Goal: Task Accomplishment & Management: Manage account settings

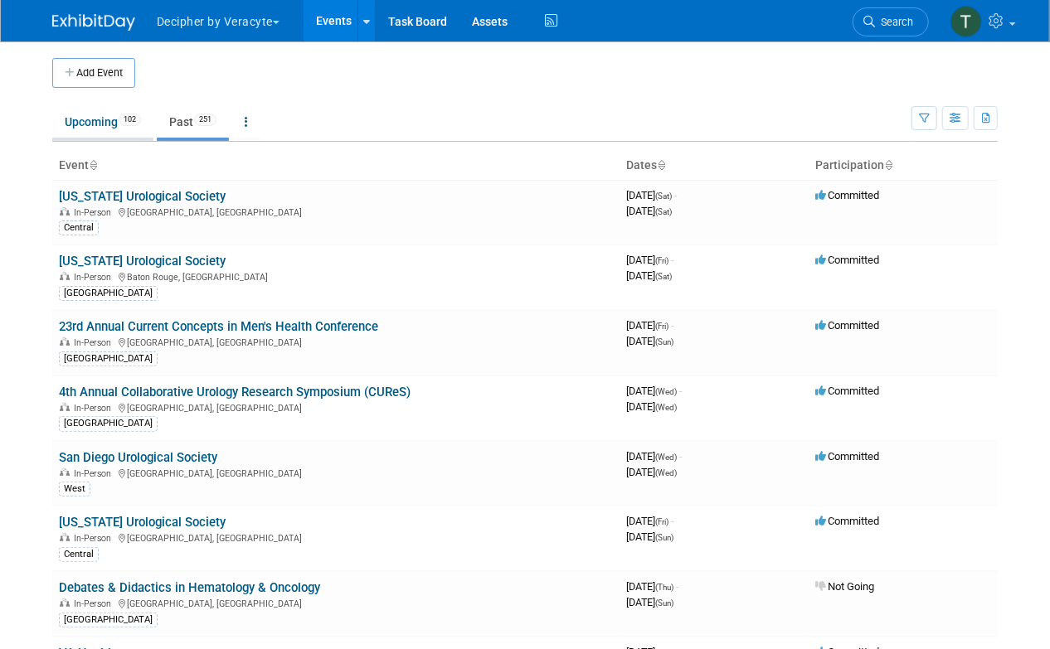
click at [129, 120] on span "102" at bounding box center [130, 120] width 22 height 12
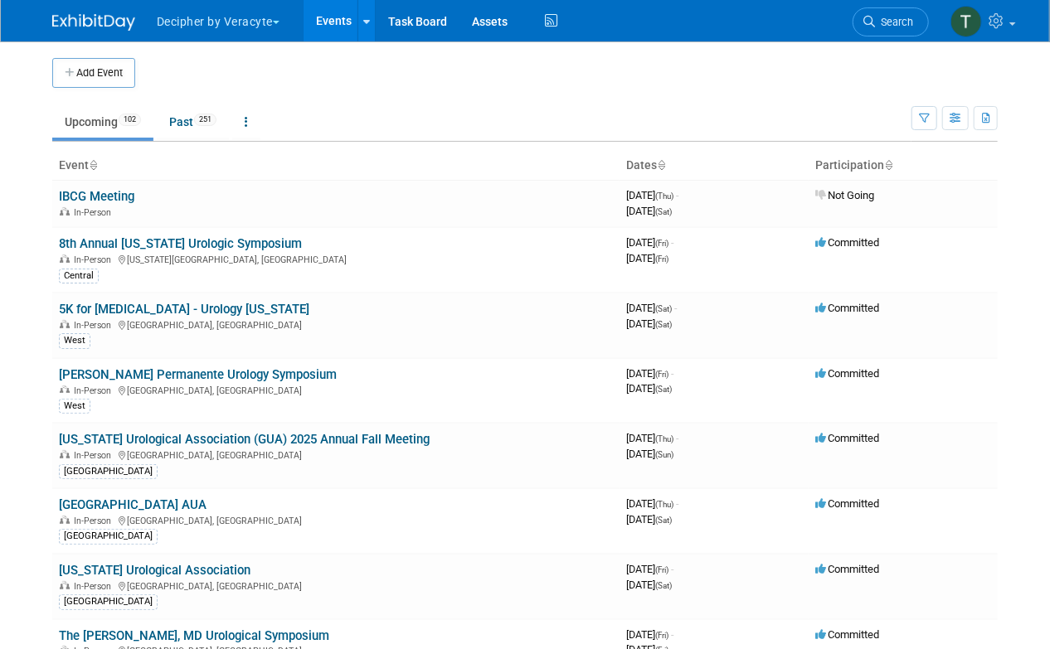
scroll to position [4136, 0]
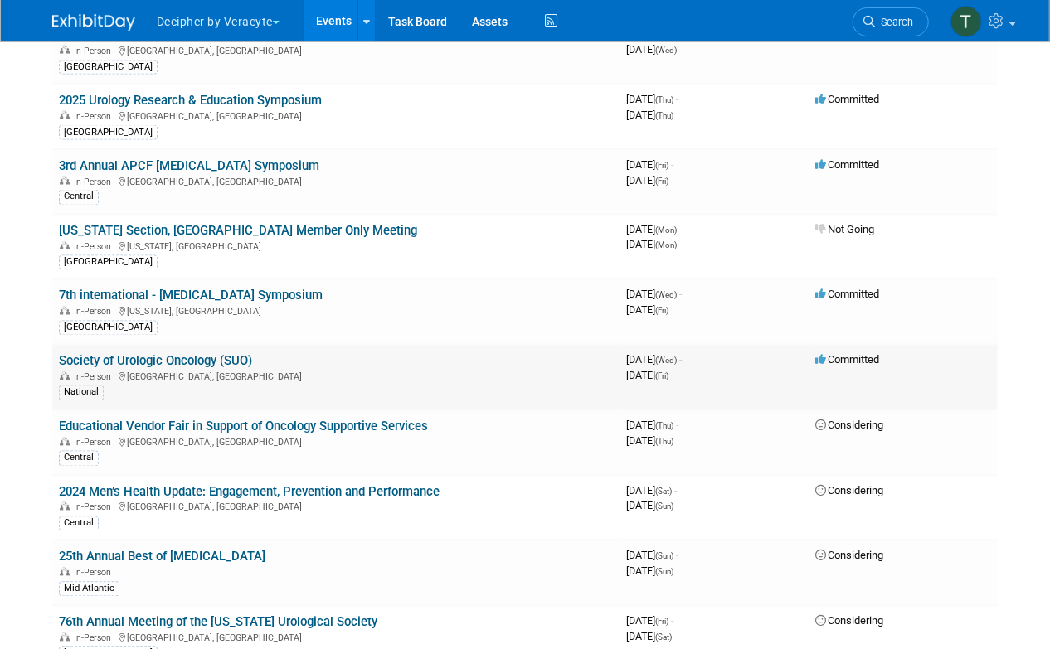
click at [126, 354] on link "Society of Urologic Oncology (SUO)" at bounding box center [155, 361] width 193 height 15
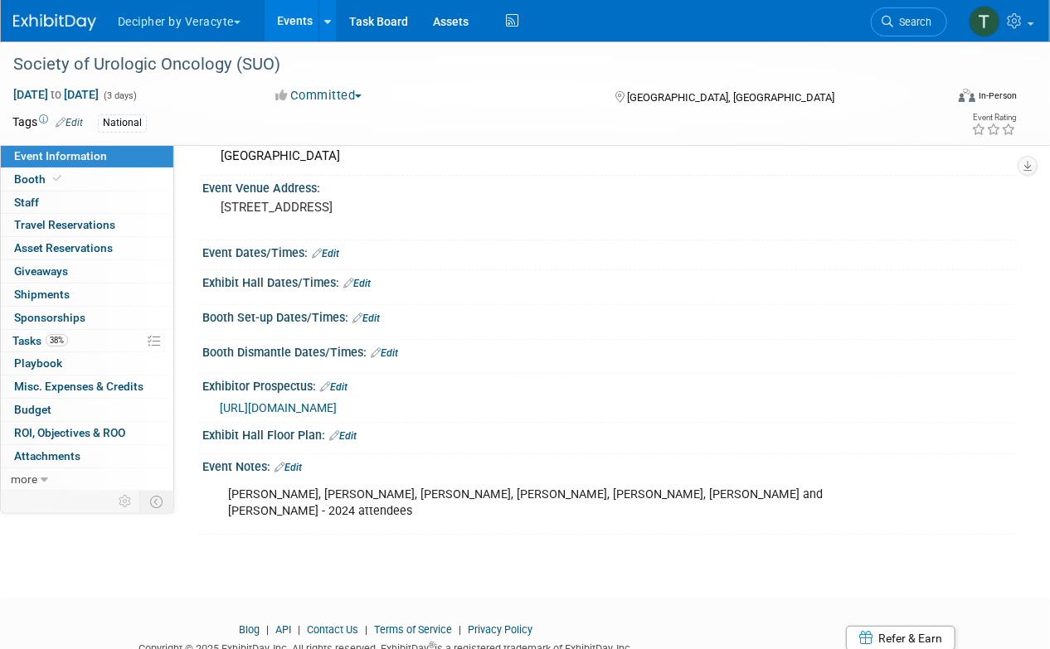
scroll to position [93, 0]
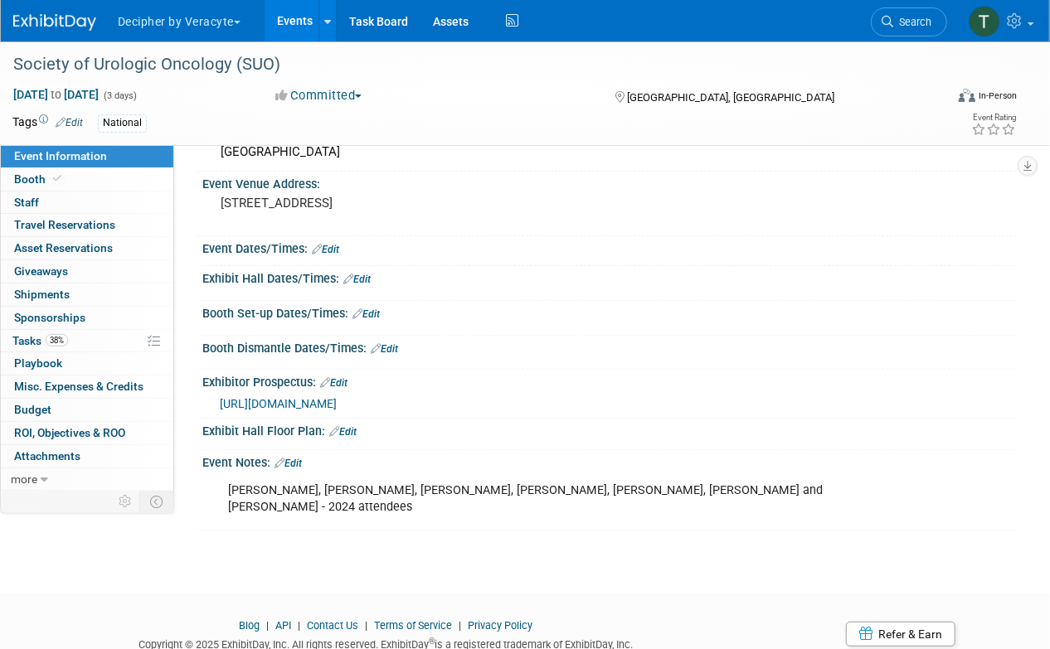
click at [303, 410] on span "https://veracyte365.sharepoint.com/:b:/r/sites/DecipherMKTG/Shared%20Documents/…" at bounding box center [278, 403] width 117 height 13
click at [297, 11] on link "Events" at bounding box center [295, 20] width 61 height 41
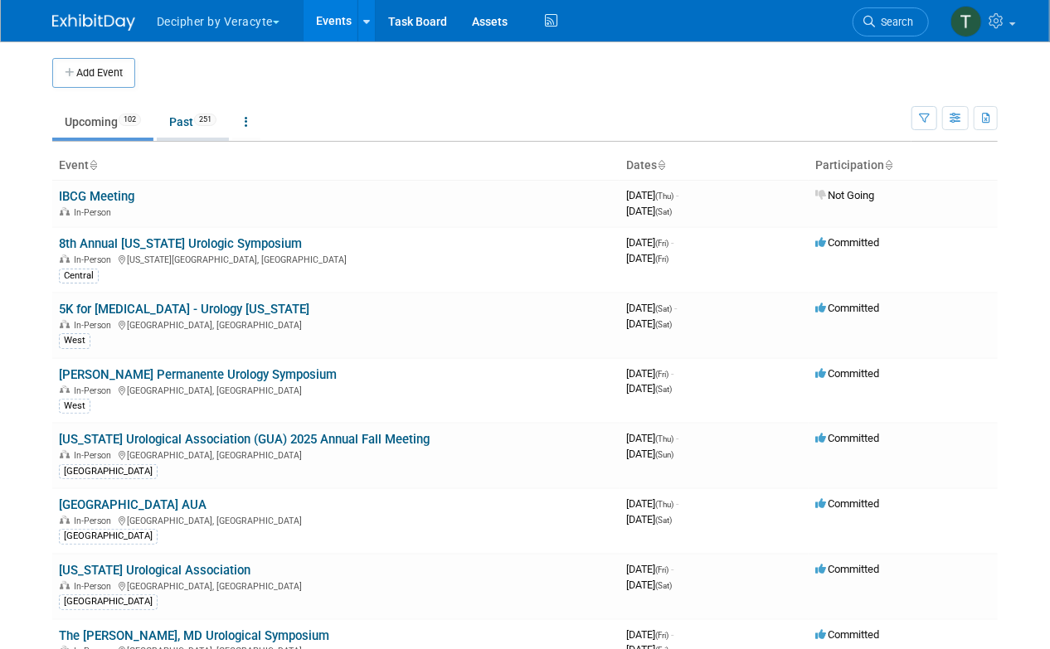
click at [189, 133] on link "Past 251" at bounding box center [193, 122] width 72 height 32
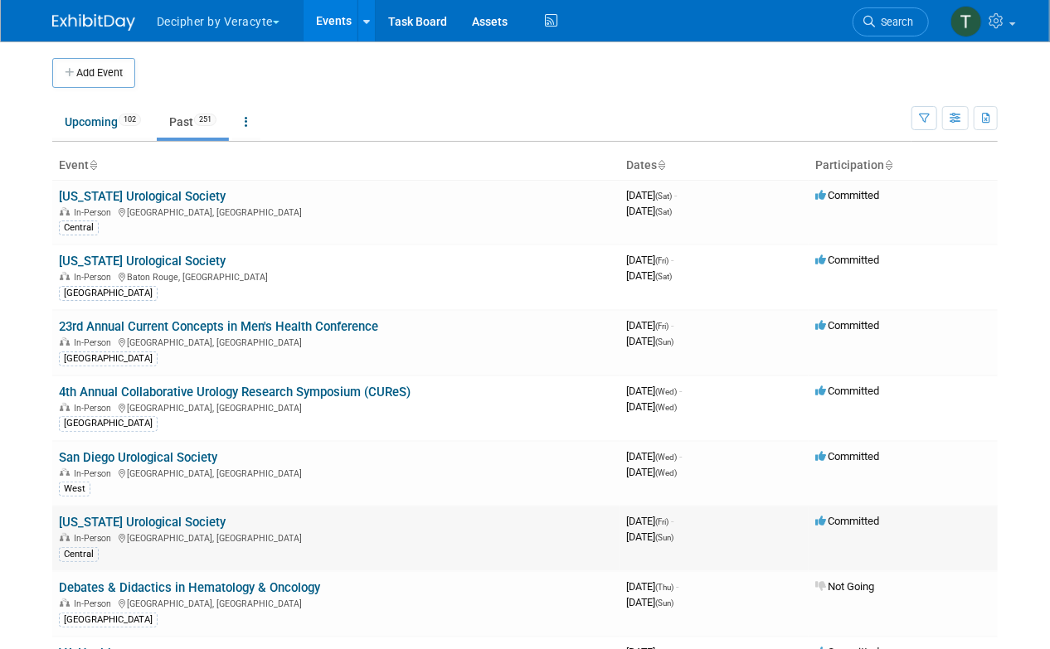
click at [106, 522] on link "[US_STATE] Urological Society" at bounding box center [142, 522] width 167 height 15
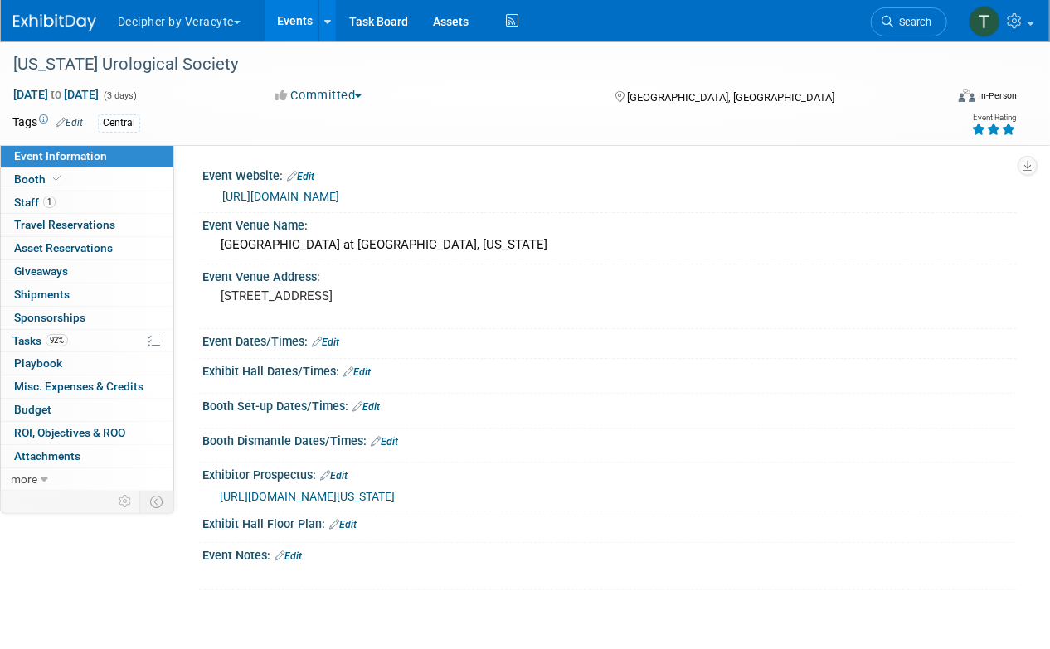
click at [1006, 132] on icon at bounding box center [1008, 130] width 15 height 12
click at [78, 348] on link "92% Tasks 92%" at bounding box center [87, 341] width 172 height 22
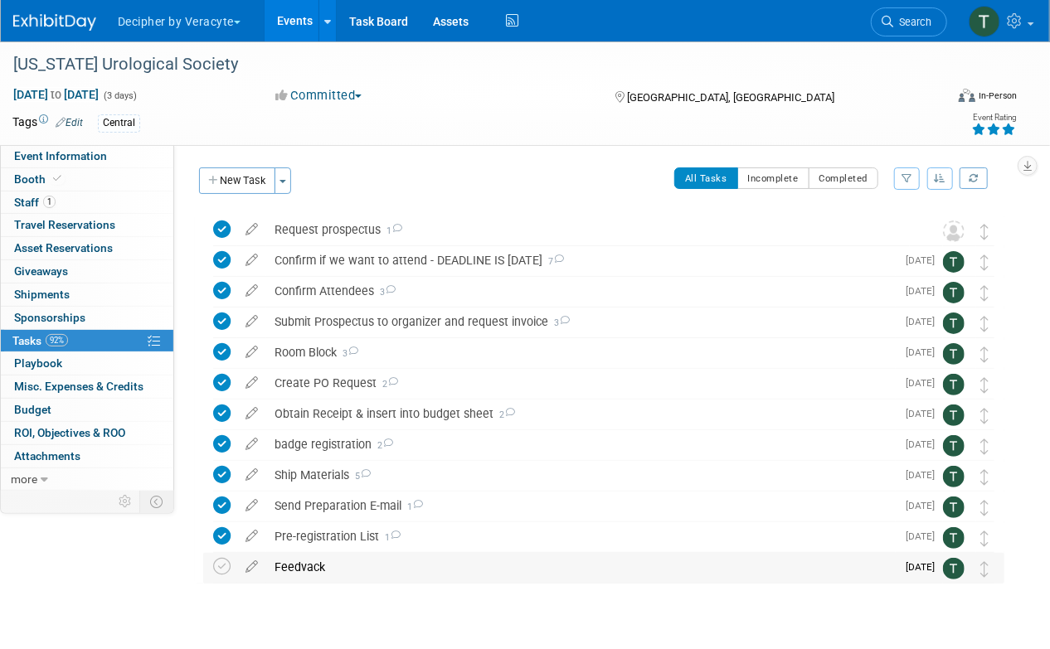
click at [308, 571] on div "Feedvack" at bounding box center [580, 567] width 629 height 28
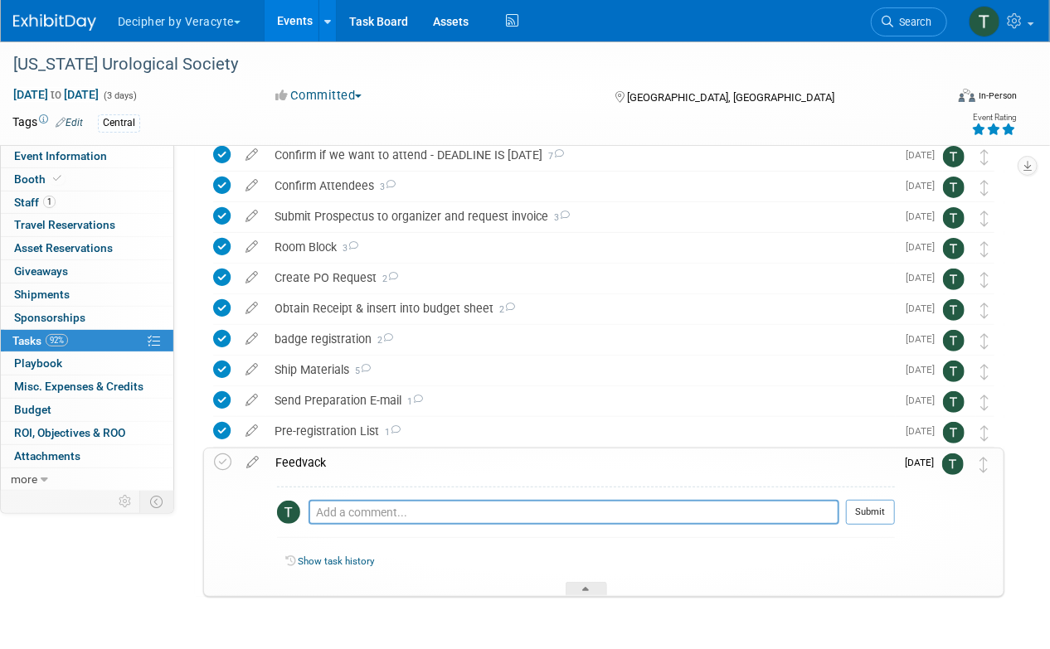
scroll to position [106, 0]
click at [347, 512] on textarea at bounding box center [573, 511] width 531 height 25
paste textarea "Hi Tony, I would like to attend this again. It has a strong Urology presence fr…"
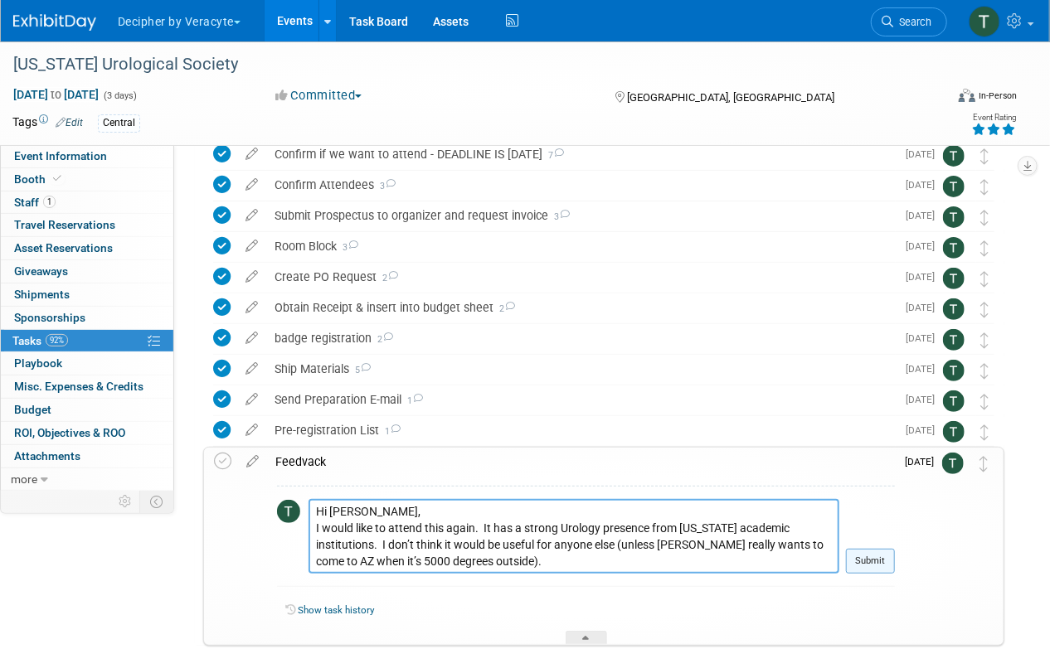
type textarea "Hi Tony, I would like to attend this again. It has a strong Urology presence fr…"
click at [862, 556] on button "Submit" at bounding box center [870, 561] width 49 height 25
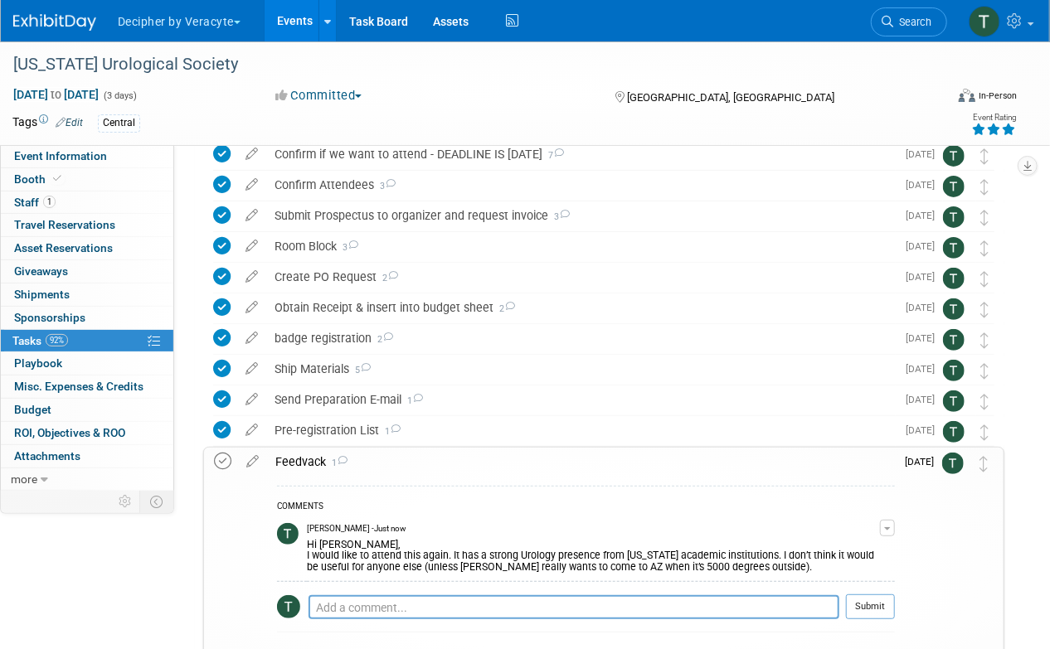
click at [224, 462] on icon at bounding box center [222, 461] width 17 height 17
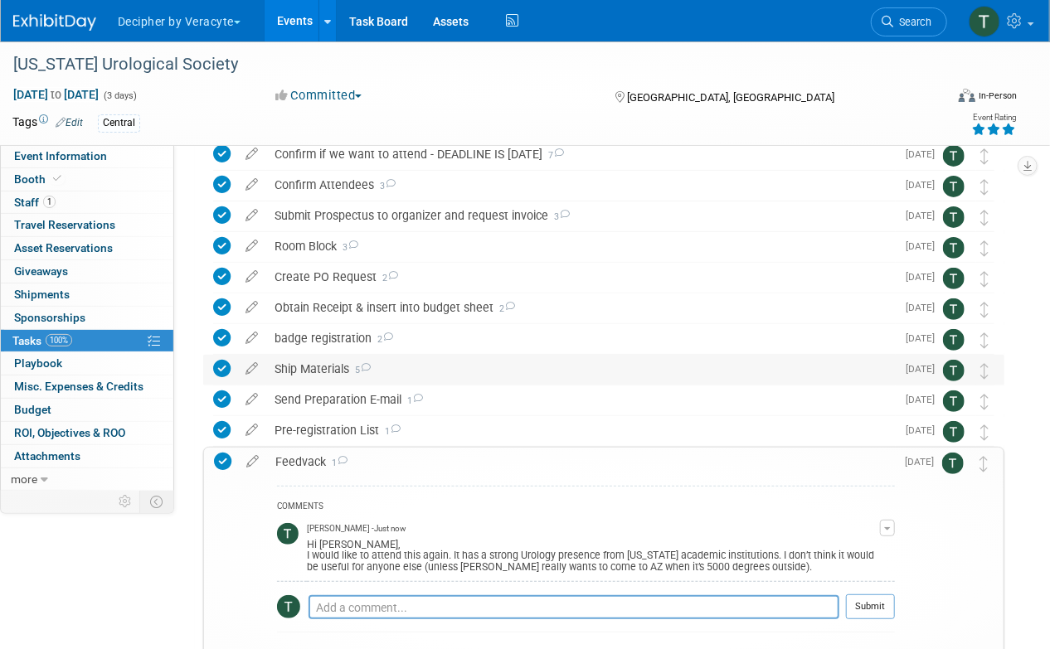
click at [434, 373] on div "Ship Materials 5" at bounding box center [580, 369] width 629 height 28
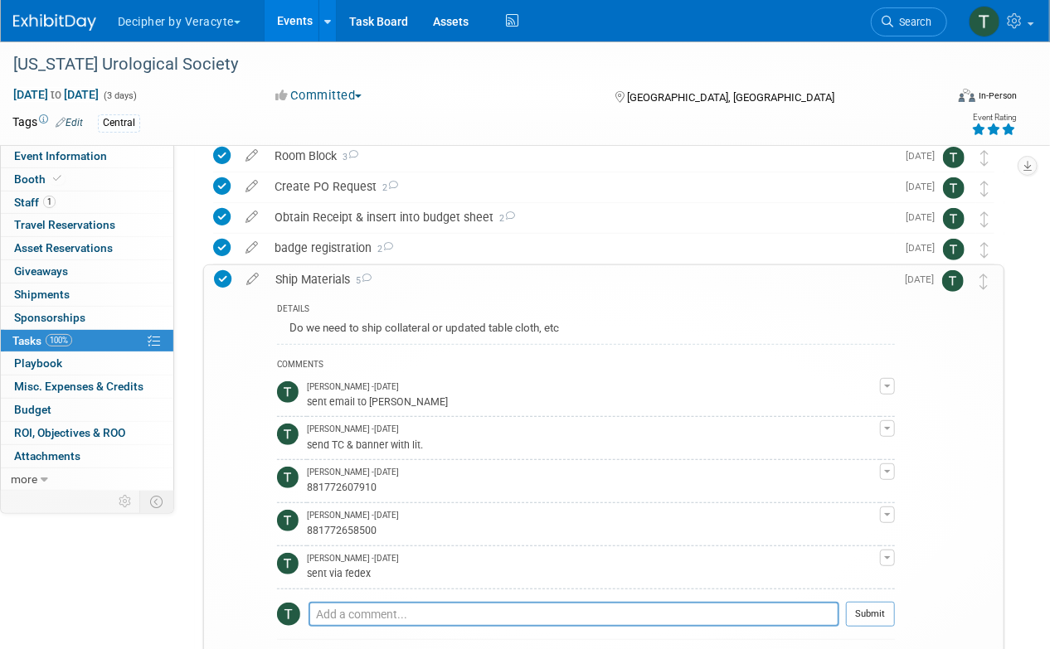
scroll to position [200, 0]
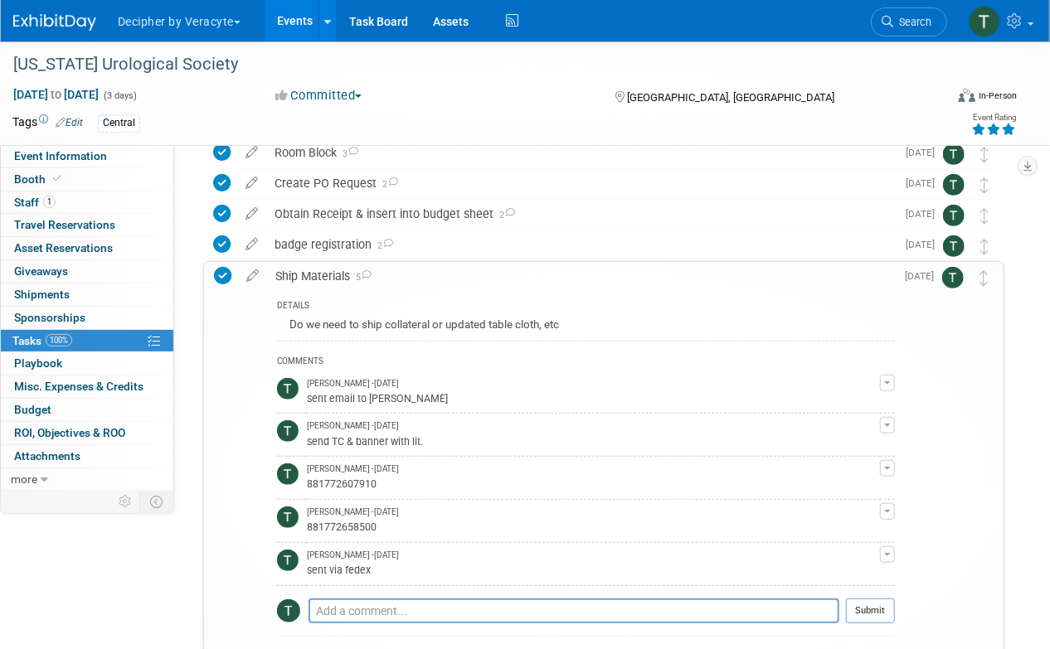
click at [443, 285] on div "Ship Materials 5" at bounding box center [581, 276] width 628 height 28
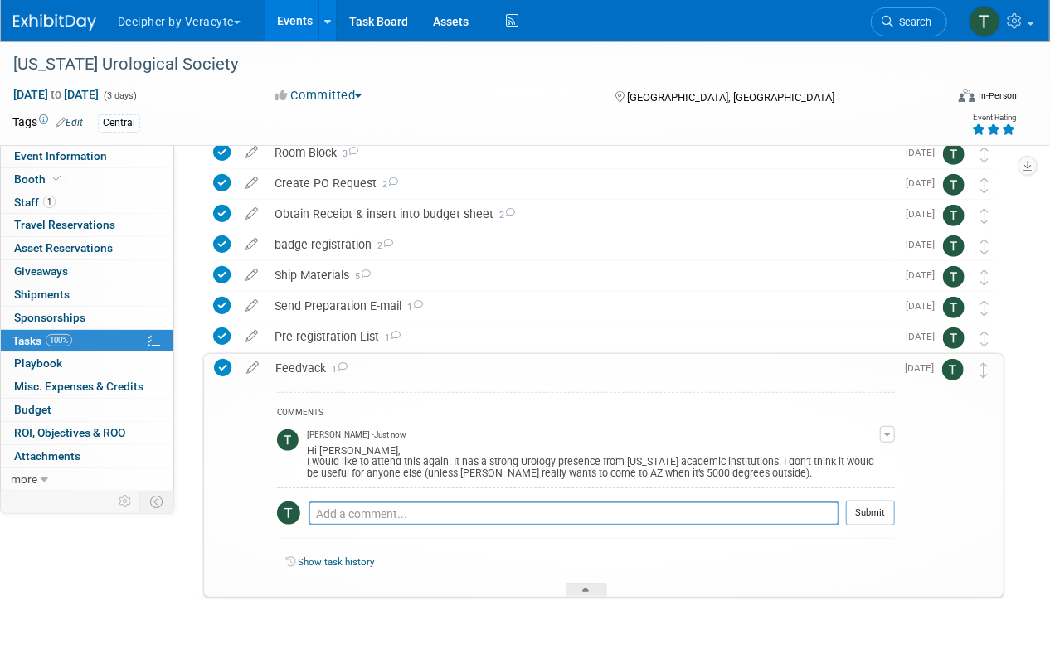
click at [448, 367] on div "Feedvack 1" at bounding box center [581, 368] width 628 height 28
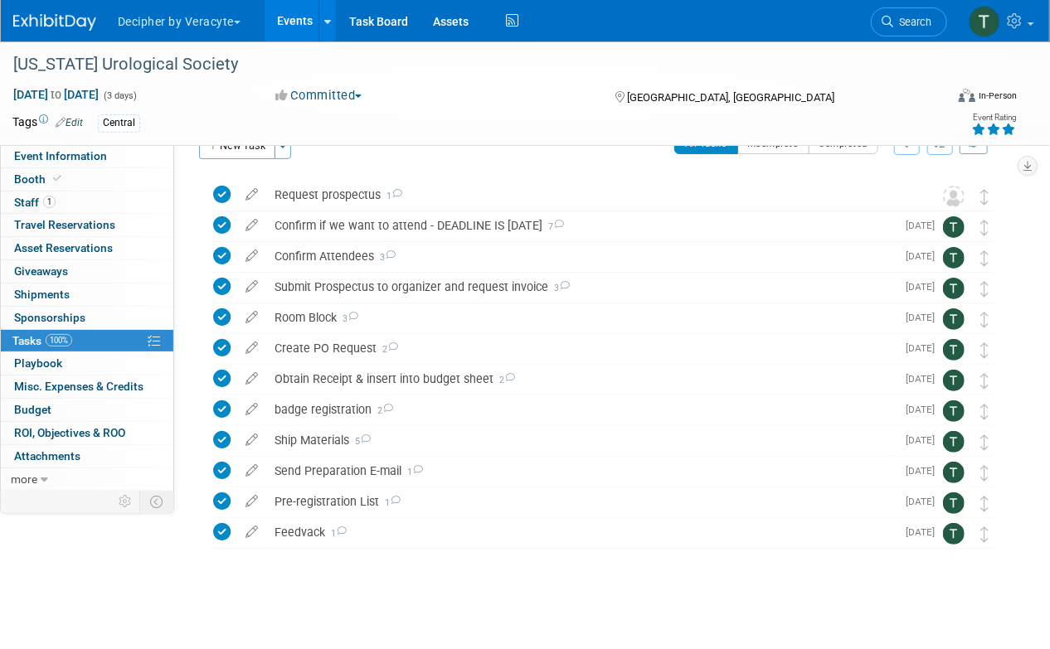
click at [293, 32] on link "Events" at bounding box center [295, 20] width 61 height 41
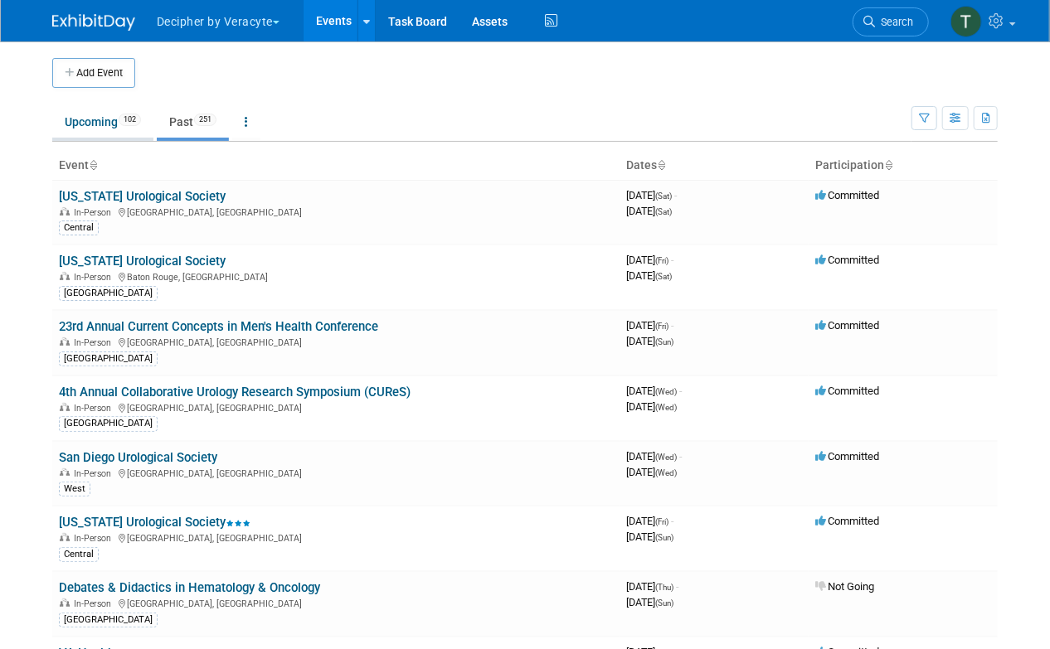
click at [92, 111] on link "Upcoming 102" at bounding box center [102, 122] width 101 height 32
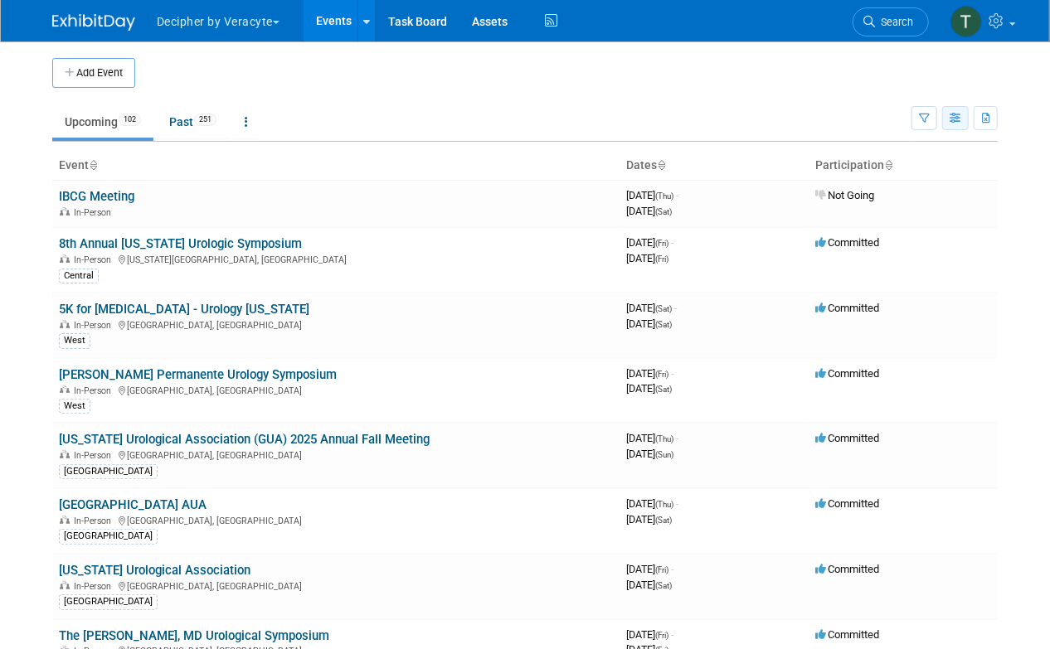
click at [958, 117] on icon "button" at bounding box center [955, 119] width 12 height 11
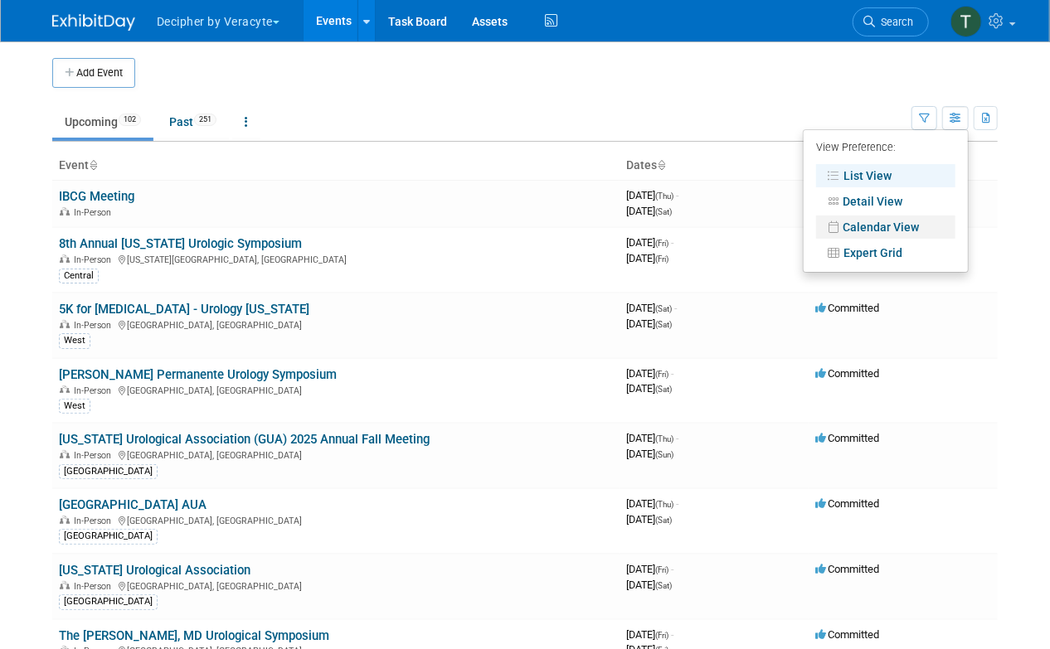
click at [913, 221] on link "Calendar View" at bounding box center [885, 227] width 139 height 23
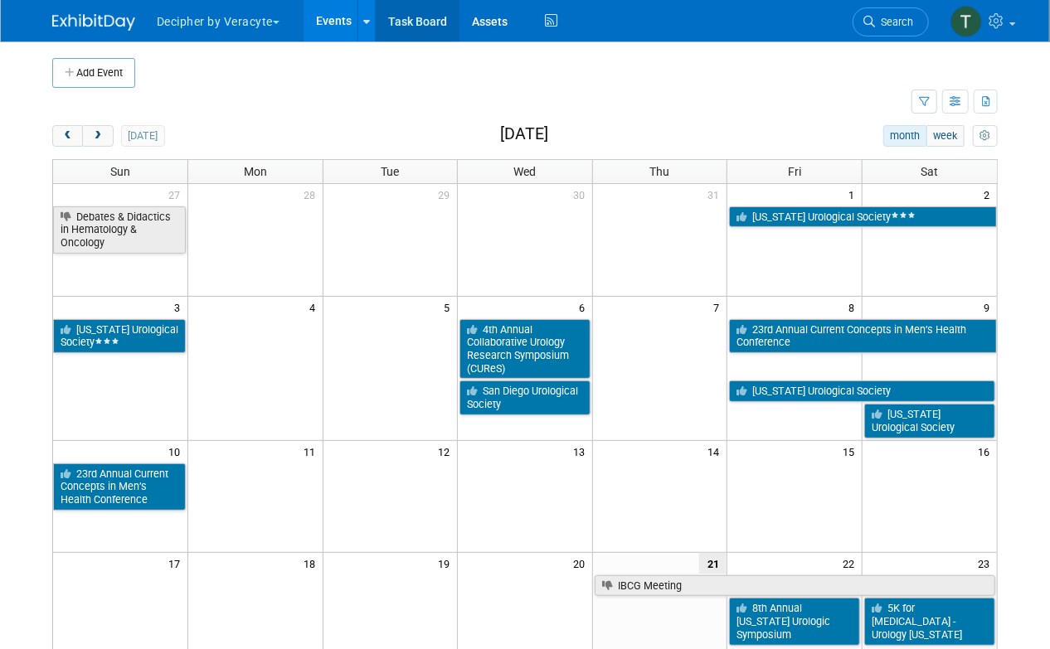
click at [415, 4] on link "Task Board" at bounding box center [418, 20] width 84 height 41
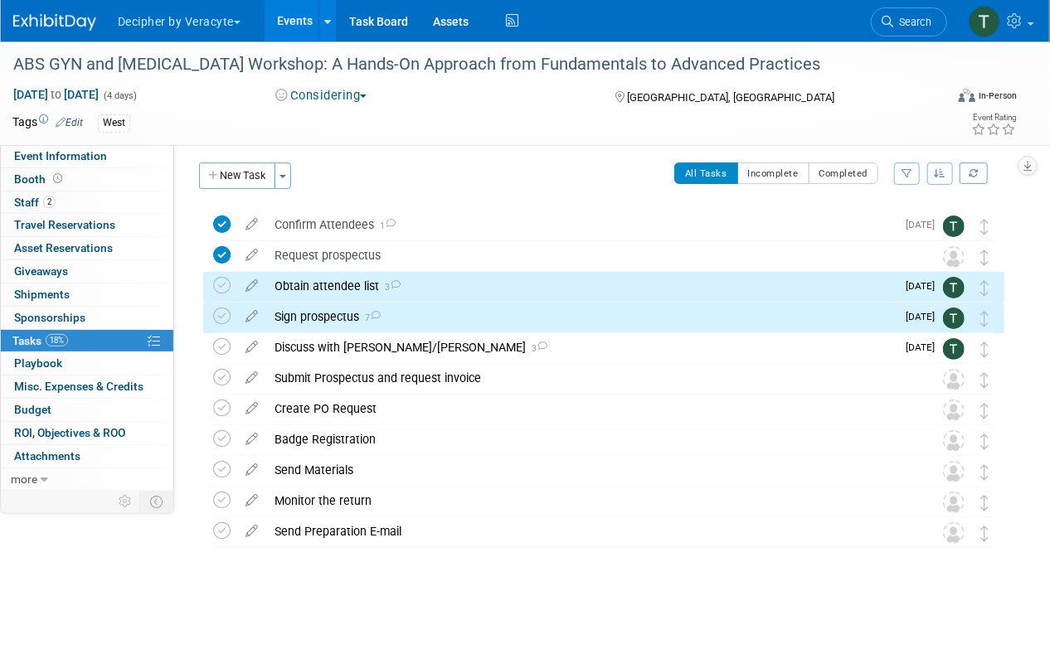
scroll to position [4, 0]
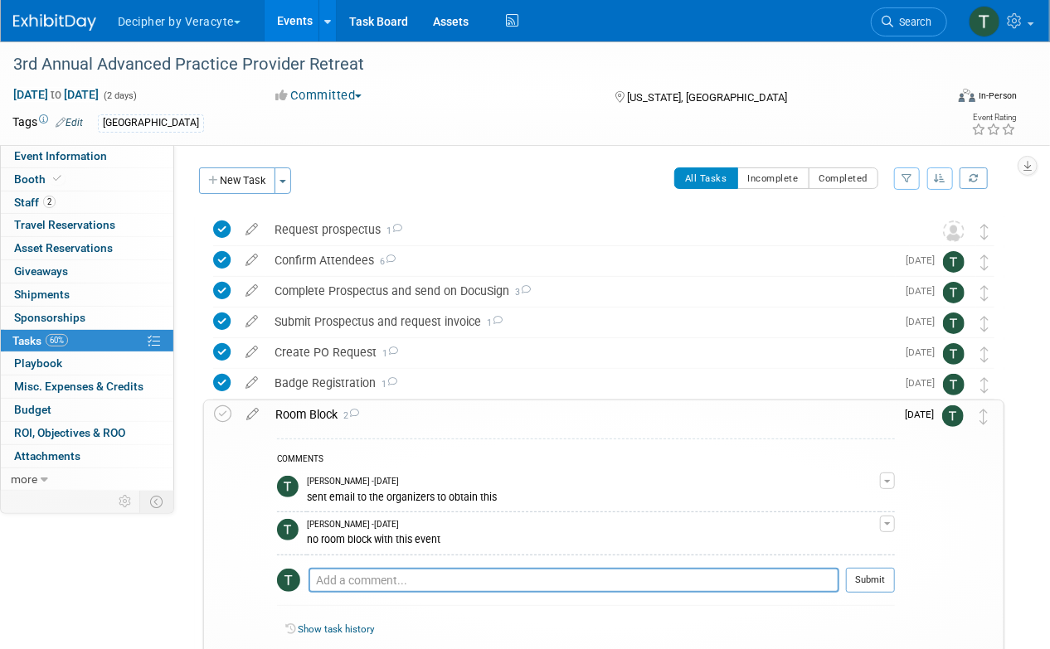
scroll to position [207, 0]
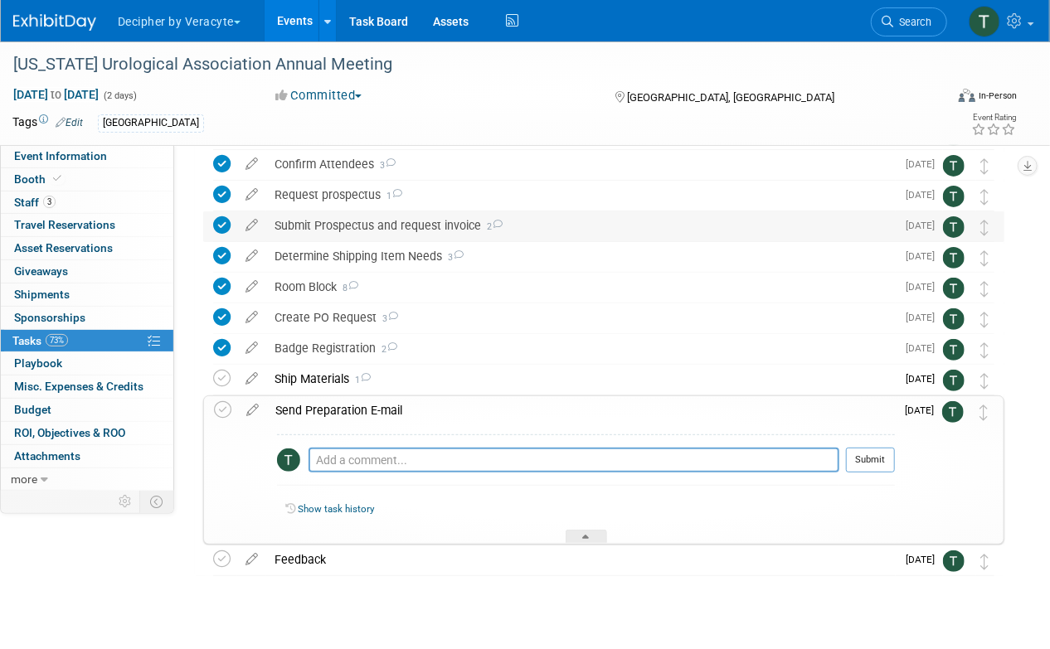
scroll to position [109, 0]
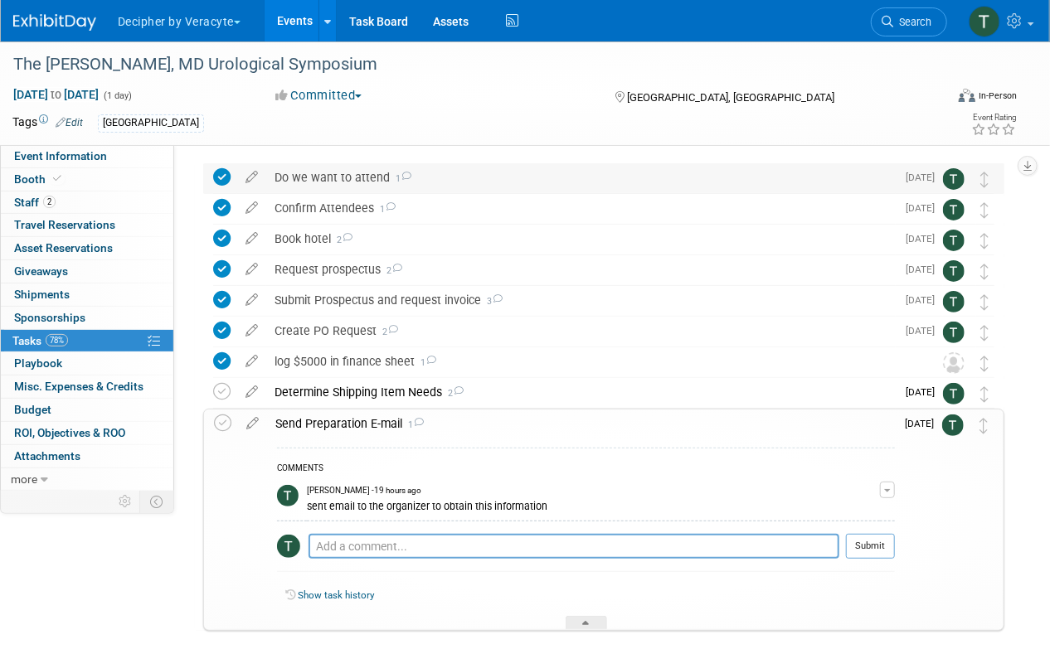
scroll to position [134, 0]
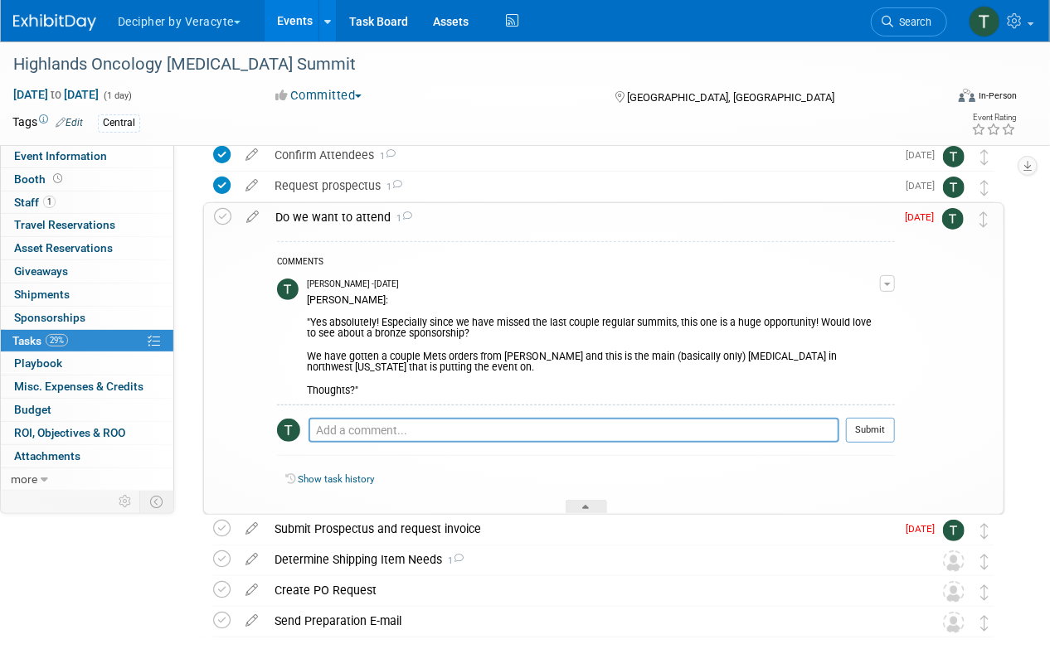
scroll to position [76, 0]
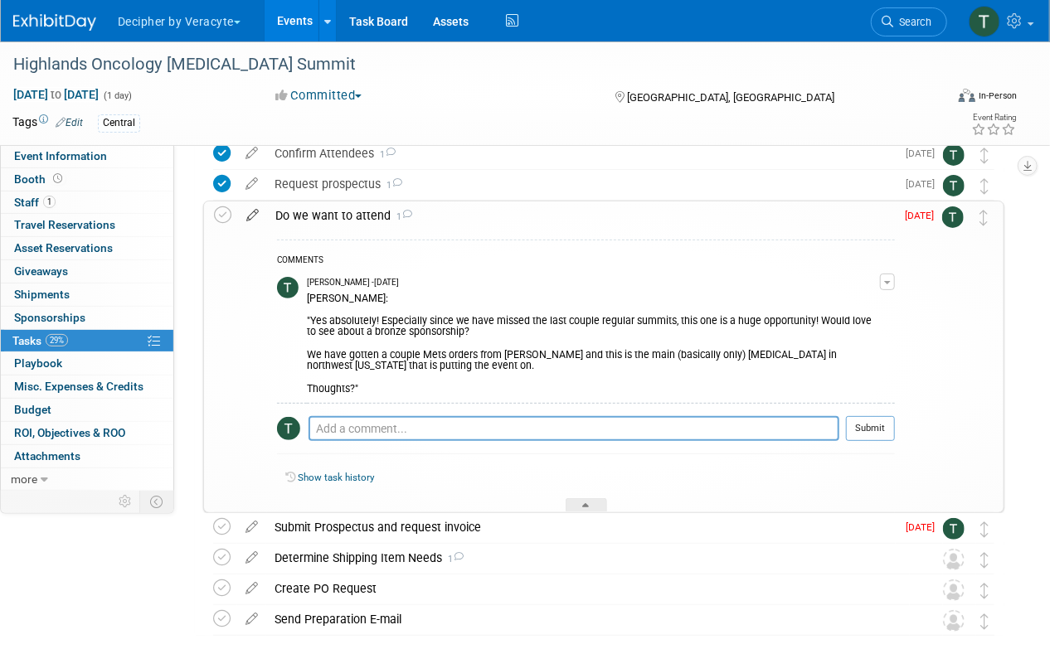
click at [250, 209] on icon at bounding box center [252, 212] width 29 height 21
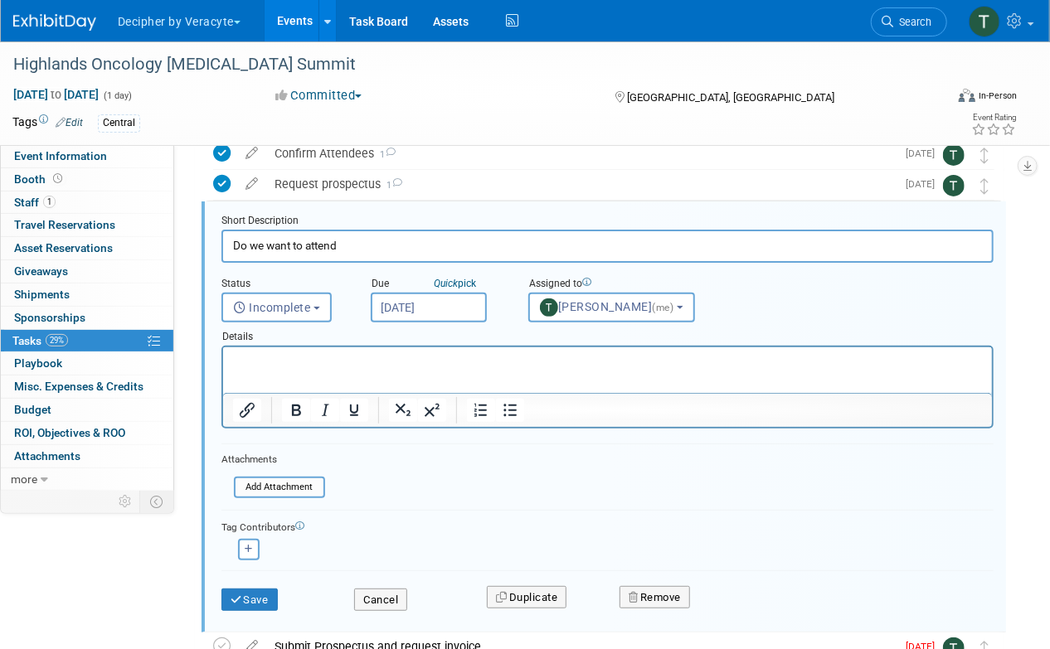
scroll to position [34, 0]
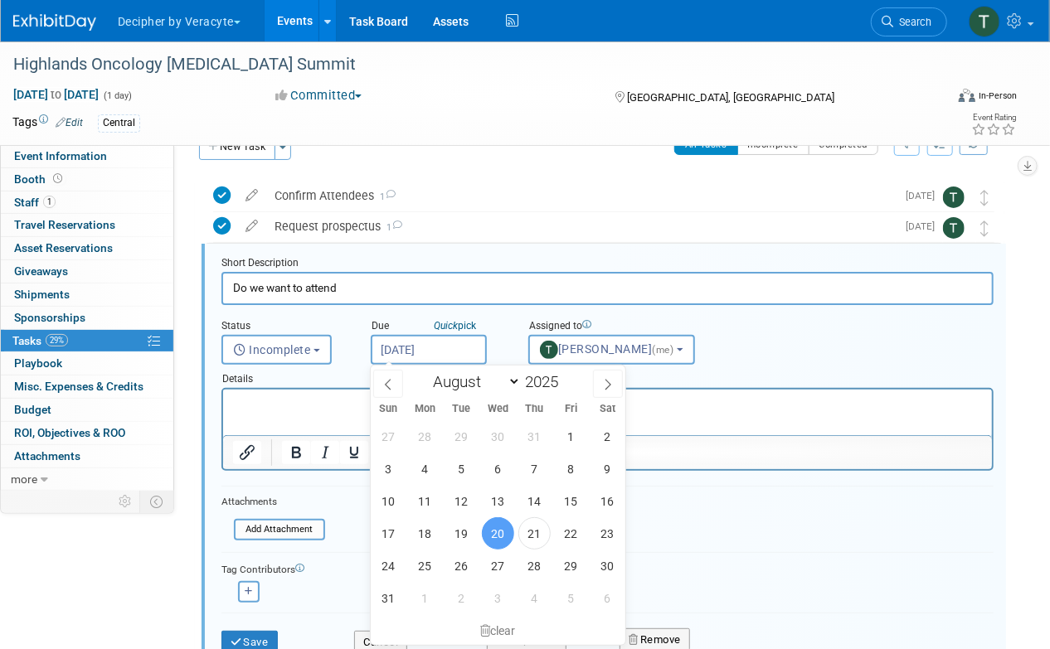
click at [418, 353] on input "[DATE]" at bounding box center [429, 350] width 116 height 30
click at [566, 536] on span "22" at bounding box center [571, 533] width 32 height 32
type input "Aug 22, 2025"
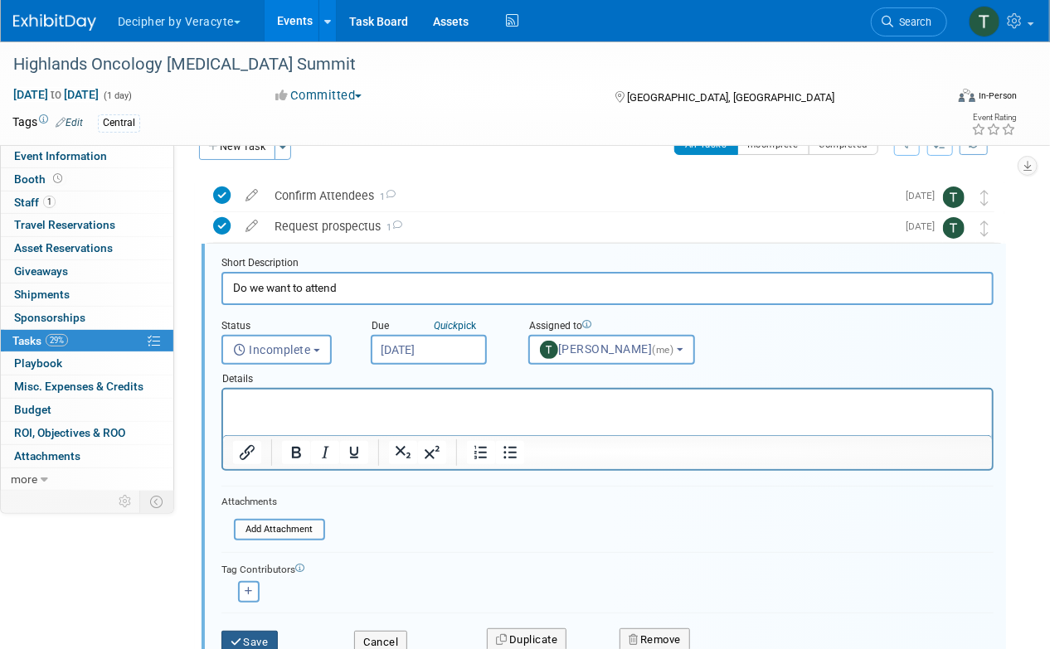
click at [258, 636] on button "Save" at bounding box center [249, 642] width 56 height 23
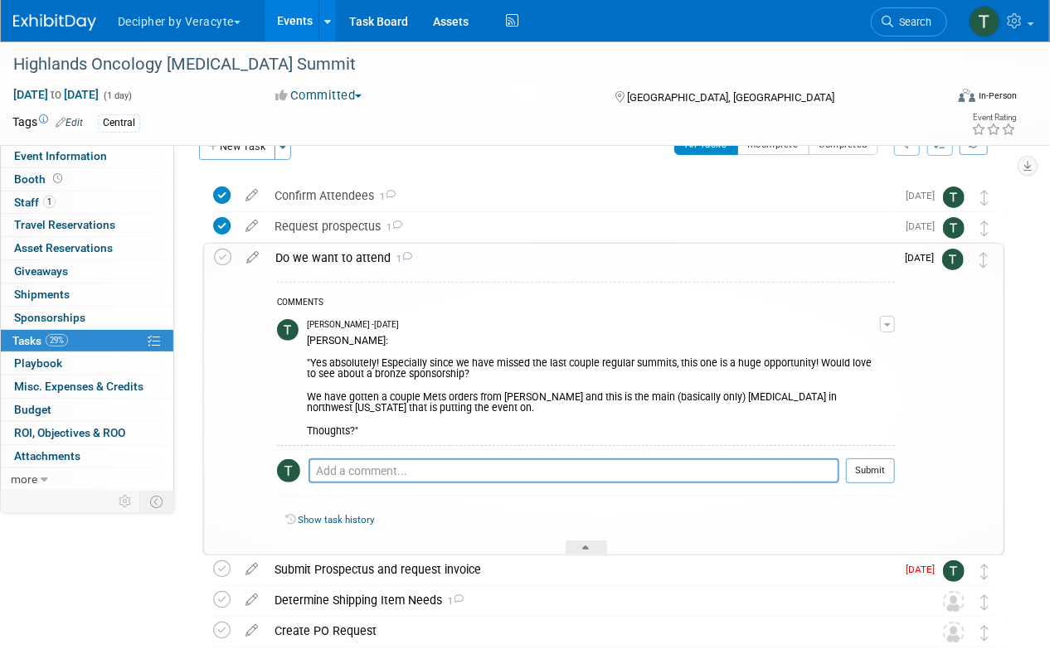
click at [352, 261] on div "Do we want to attend 1" at bounding box center [581, 258] width 628 height 28
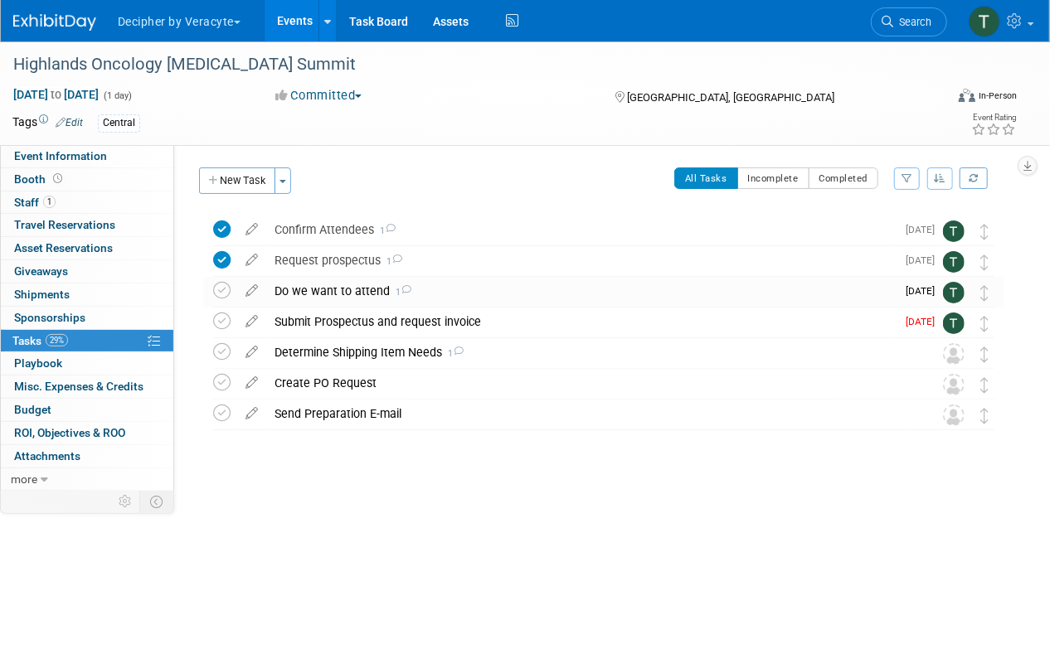
scroll to position [0, 0]
click at [254, 323] on icon at bounding box center [251, 318] width 29 height 21
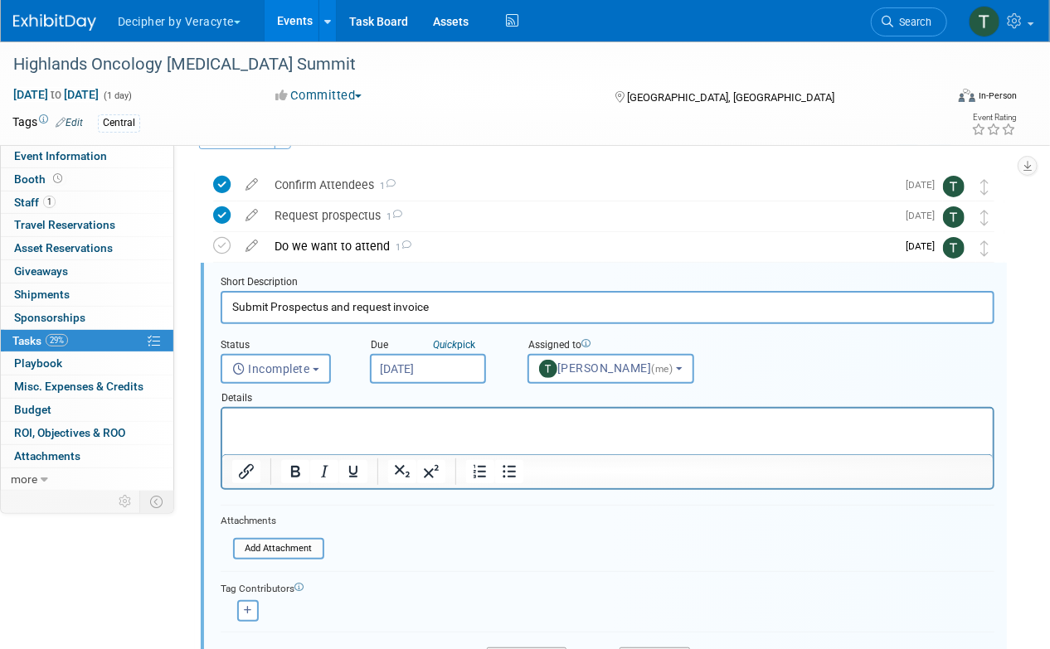
scroll to position [64, 0]
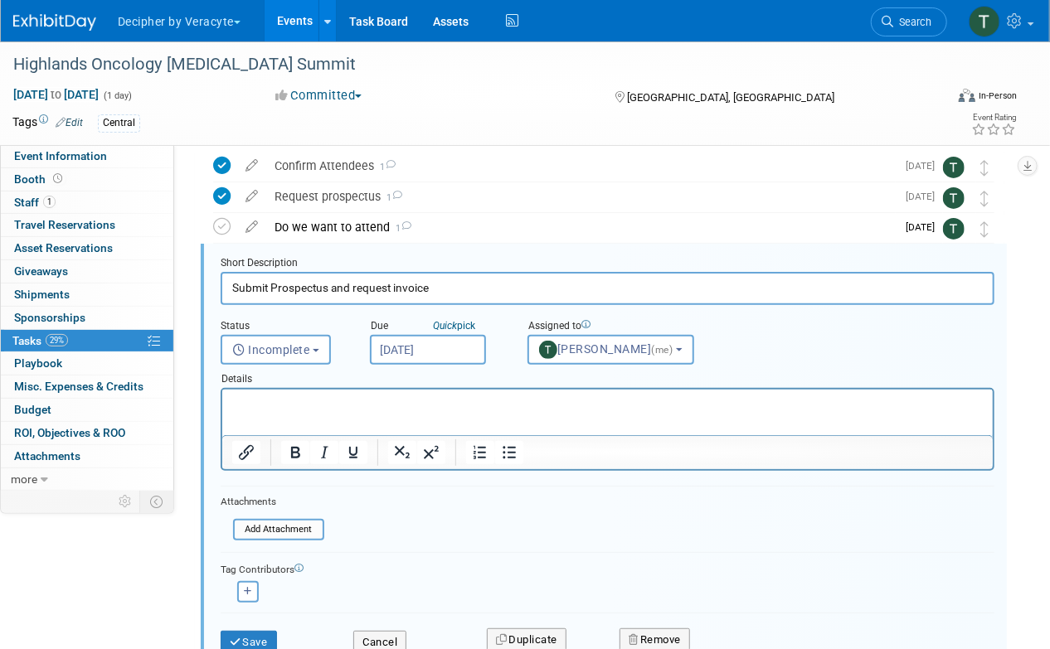
click at [425, 365] on div "Details" at bounding box center [608, 376] width 774 height 23
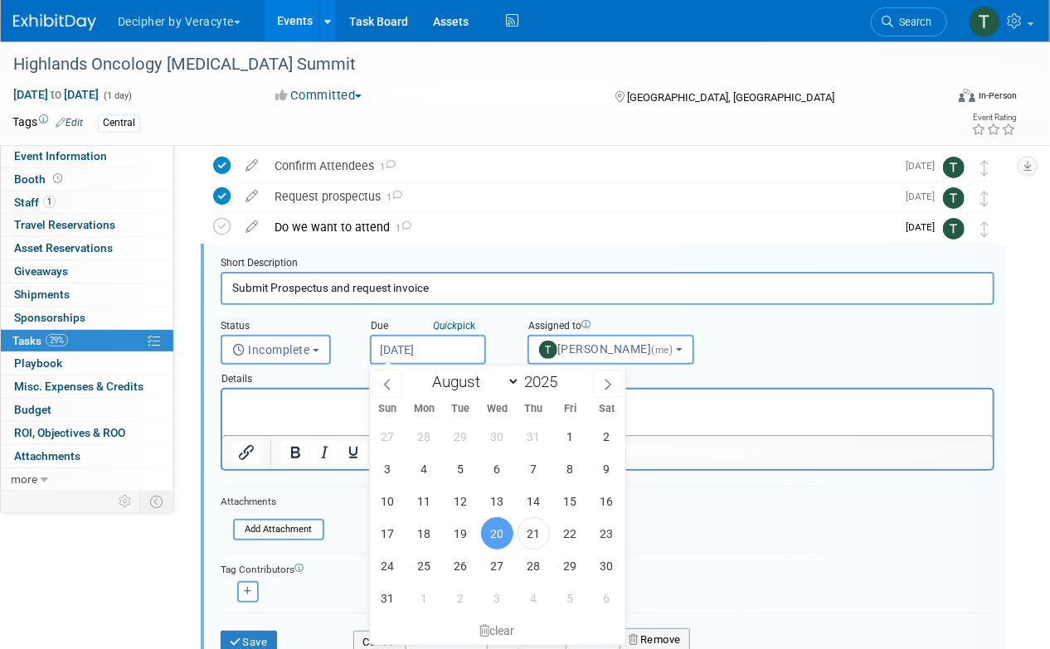
click at [446, 345] on input "[DATE]" at bounding box center [428, 350] width 116 height 30
click at [574, 600] on span "5" at bounding box center [570, 598] width 32 height 32
type input "Sep 5, 2025"
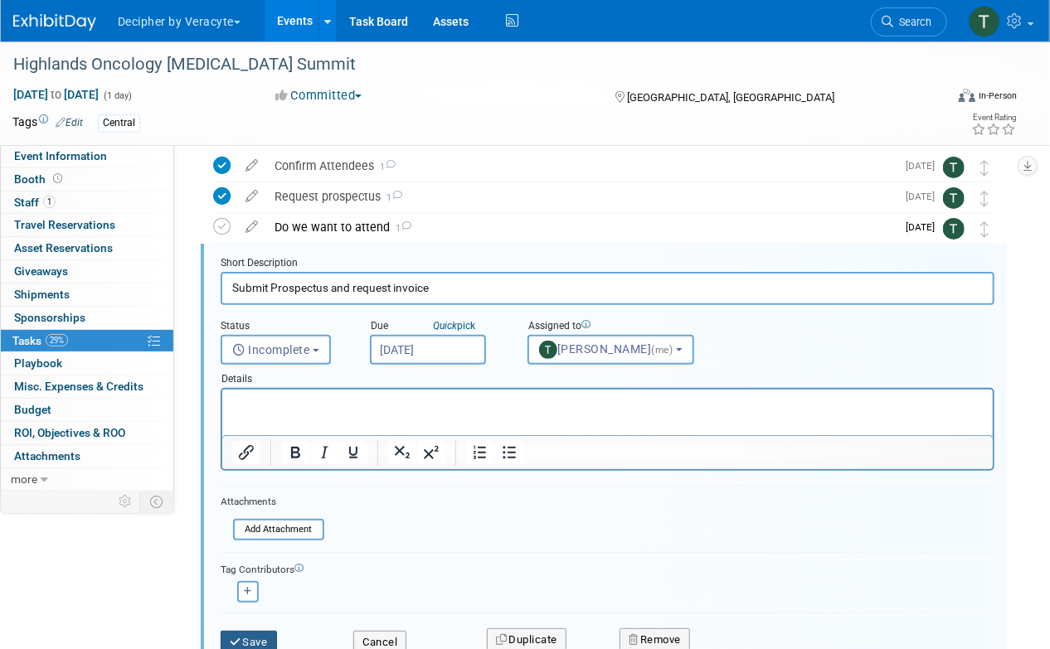
click at [247, 634] on button "Save" at bounding box center [249, 642] width 56 height 23
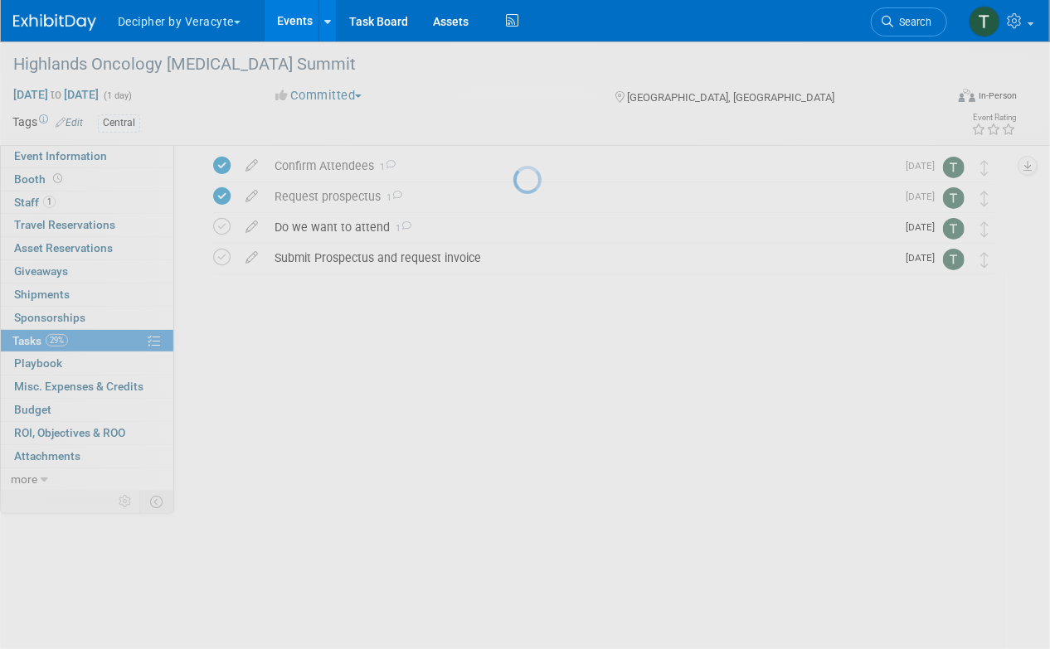
scroll to position [0, 0]
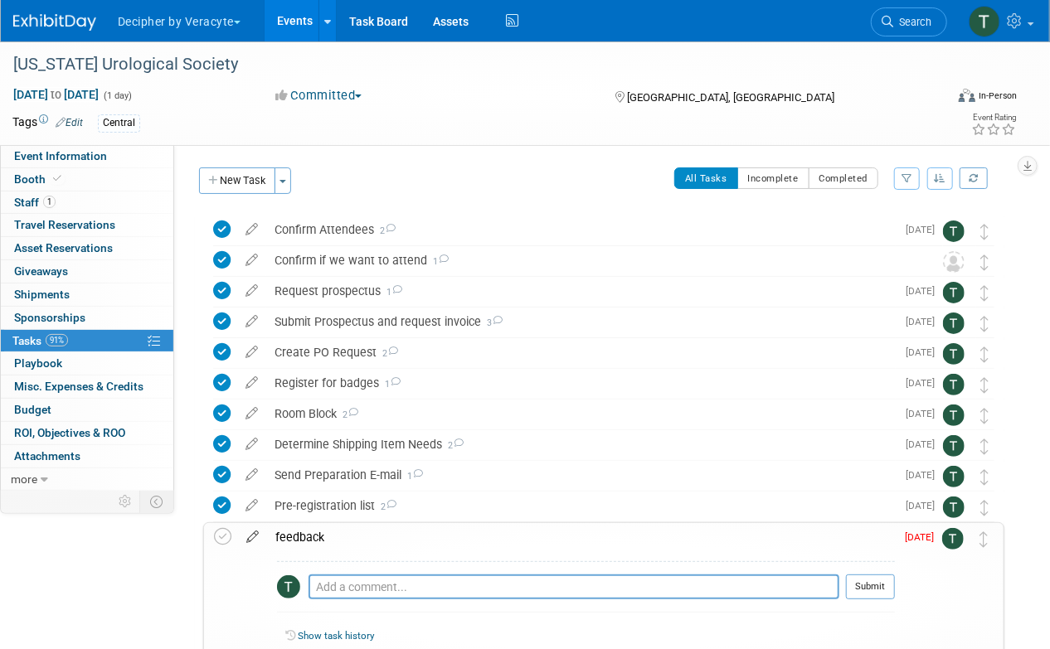
click at [260, 527] on icon at bounding box center [252, 533] width 29 height 21
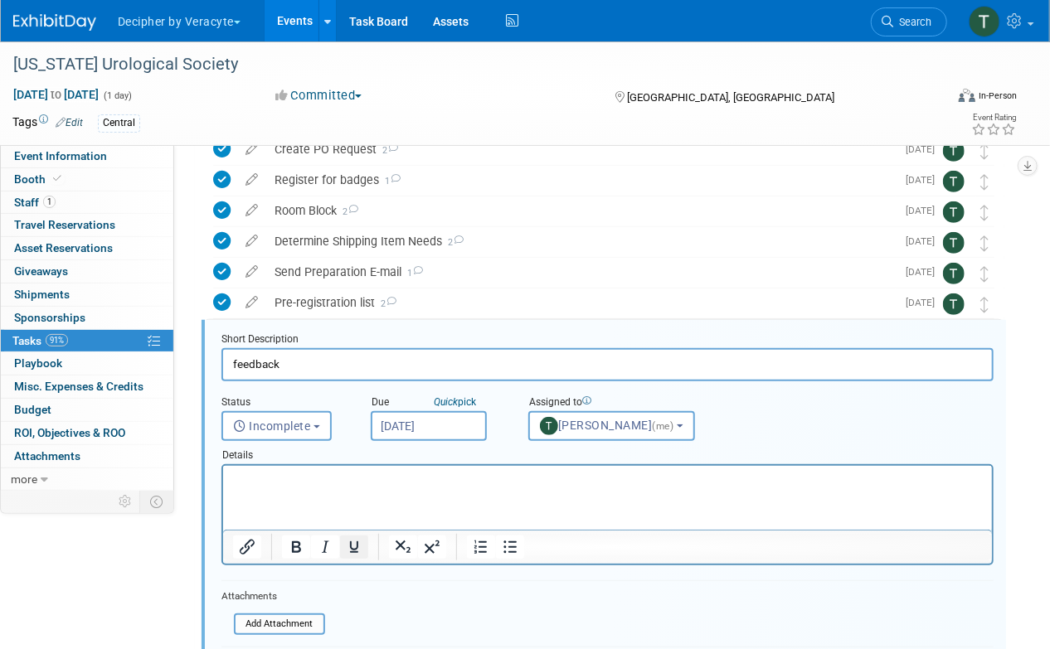
scroll to position [279, 0]
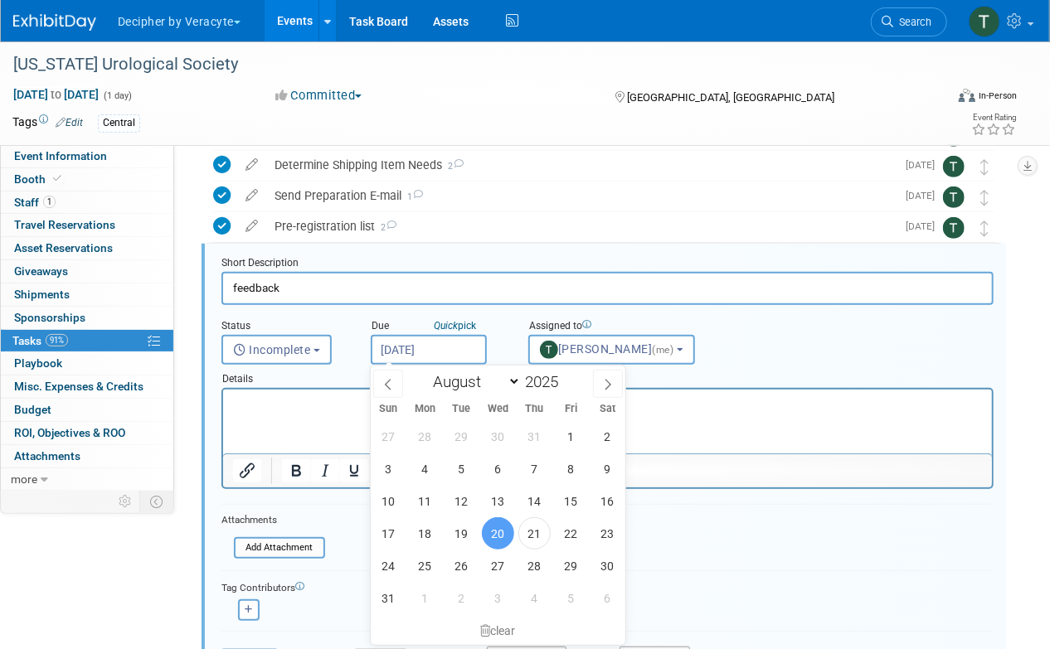
click at [465, 352] on input "[DATE]" at bounding box center [429, 350] width 116 height 30
click at [462, 564] on span "26" at bounding box center [461, 566] width 32 height 32
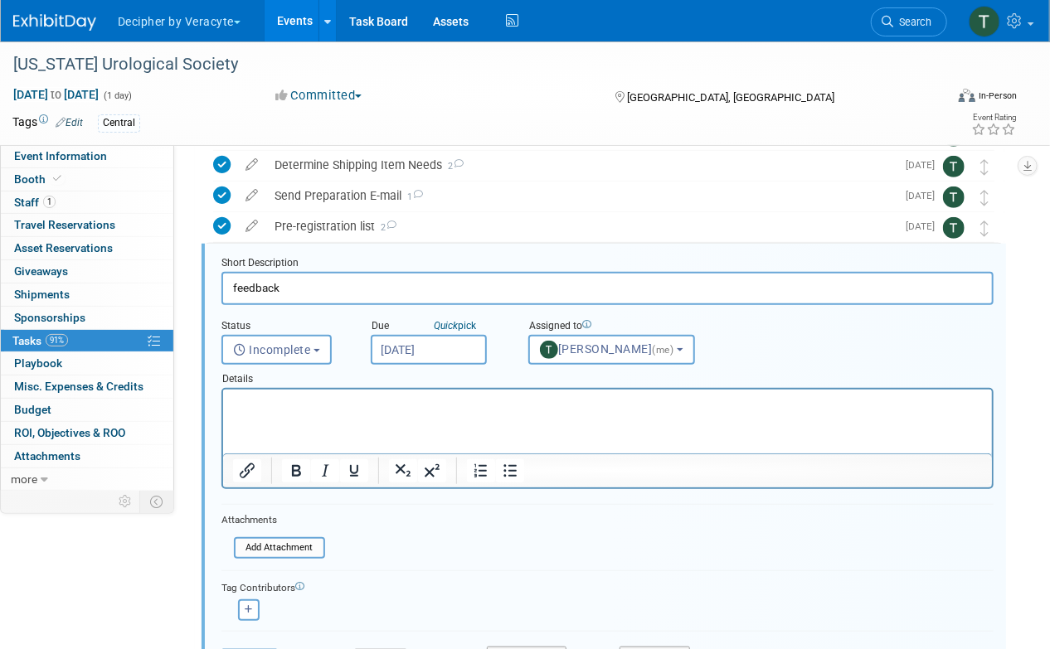
click at [420, 352] on input "Aug 26, 2025" at bounding box center [429, 350] width 116 height 30
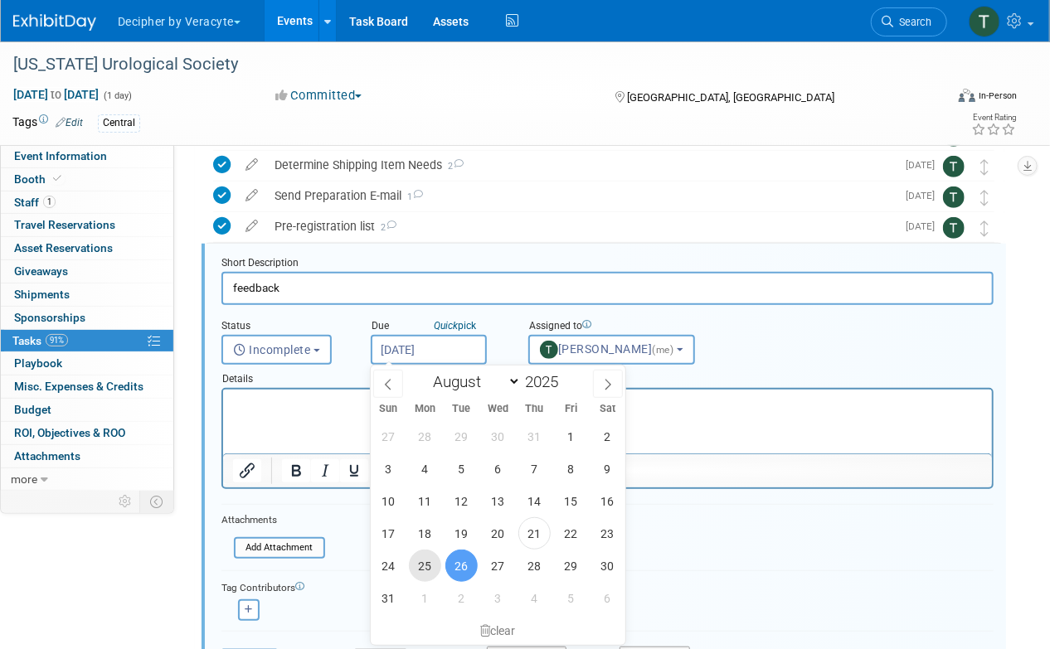
click at [415, 570] on span "25" at bounding box center [425, 566] width 32 height 32
type input "Aug 25, 2025"
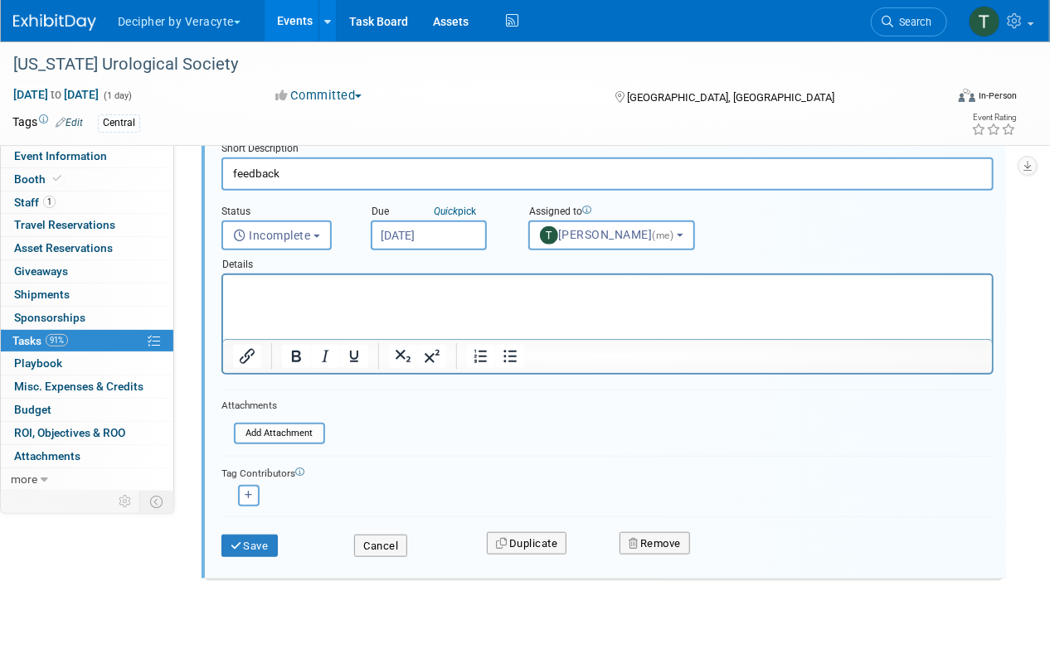
scroll to position [423, 0]
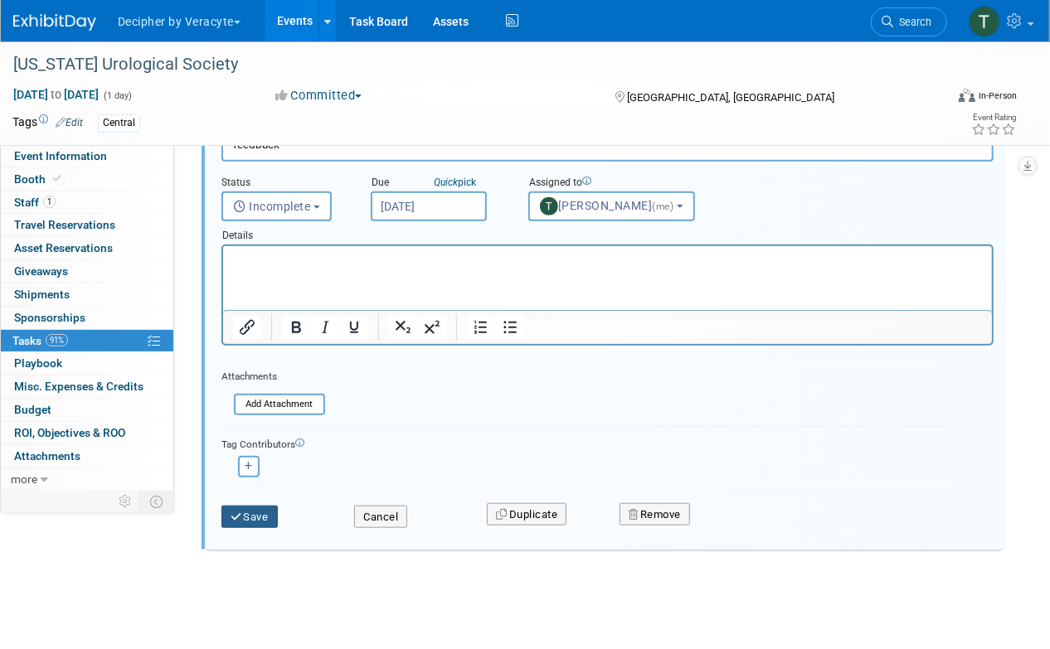
click at [256, 521] on button "Save" at bounding box center [249, 517] width 56 height 23
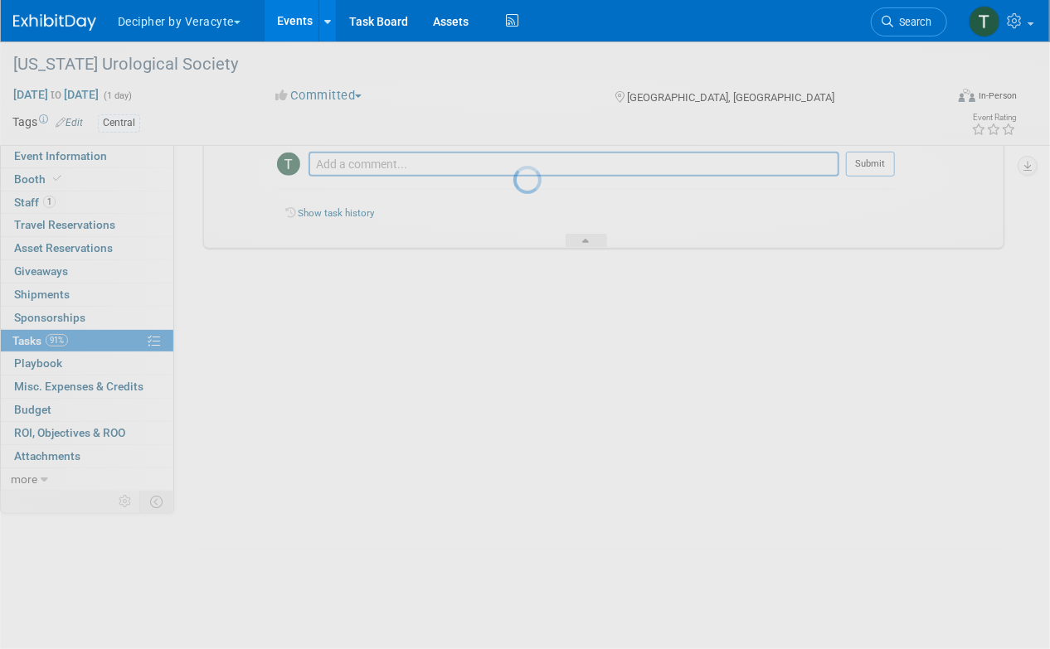
scroll to position [123, 0]
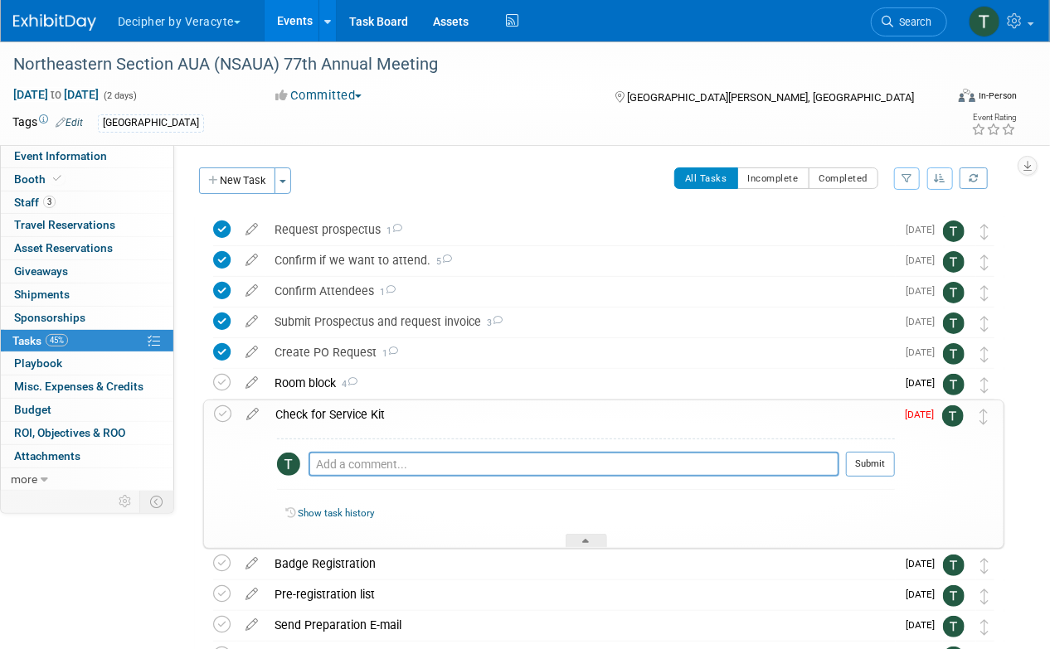
scroll to position [124, 0]
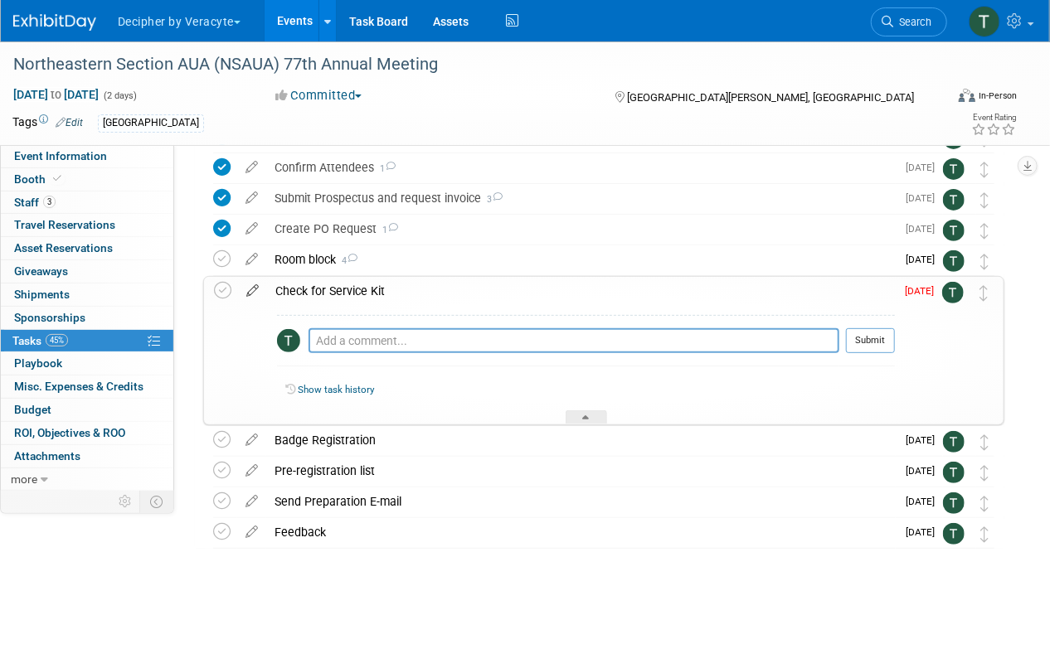
click at [255, 286] on icon at bounding box center [252, 287] width 29 height 21
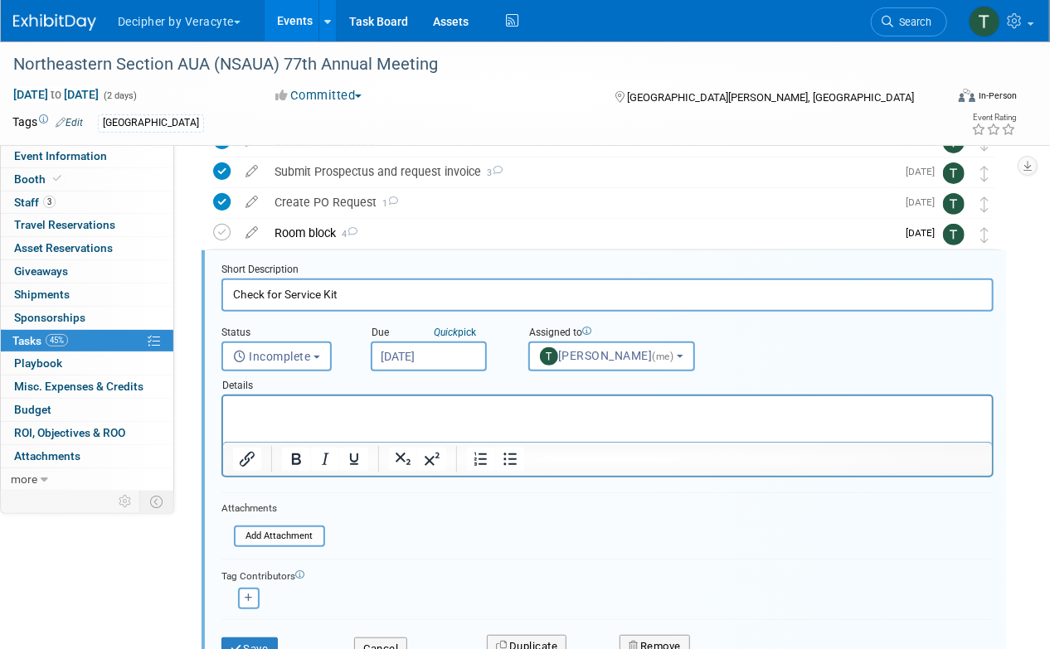
scroll to position [157, 0]
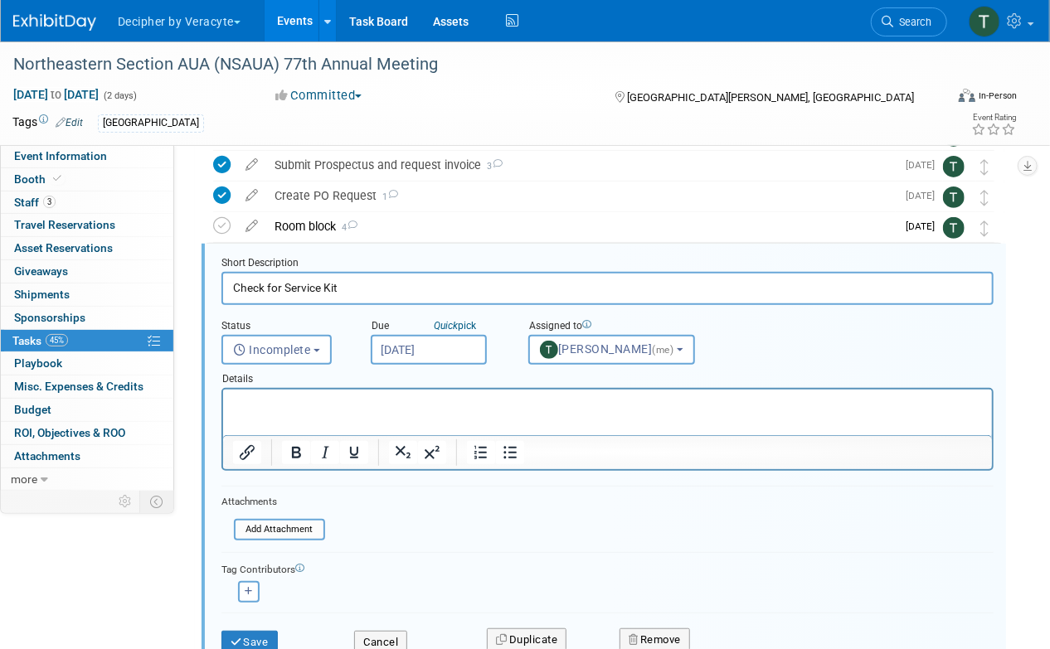
click at [422, 346] on input "[DATE]" at bounding box center [429, 350] width 116 height 30
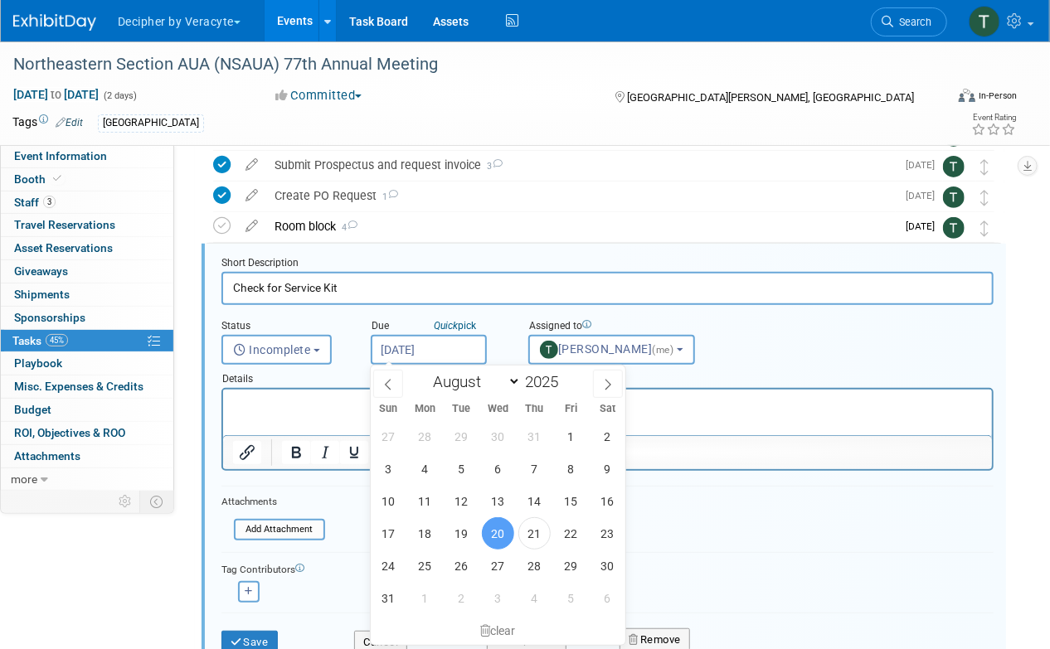
click at [411, 577] on div "27 28 29 30 31 1 2 3 4 5 6 7 8 9 10 11 12 13 14 15 16 17 18 19 20 21 22 23 24 2…" at bounding box center [498, 517] width 255 height 194
click at [436, 552] on div "27 28 29 30 31 1 2 3 4 5 6 7 8 9 10 11 12 13 14 15 16 17 18 19 20 21 22 23 24 2…" at bounding box center [498, 517] width 255 height 194
click at [427, 568] on span "25" at bounding box center [425, 566] width 32 height 32
type input "Aug 25, 2025"
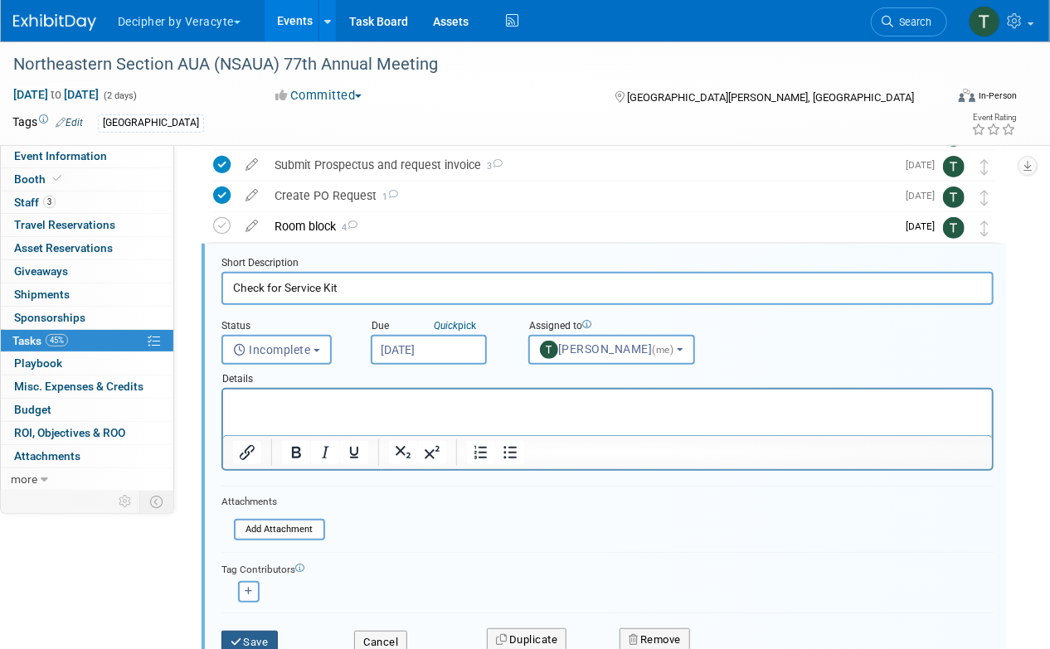
click at [238, 638] on icon "submit" at bounding box center [237, 642] width 13 height 11
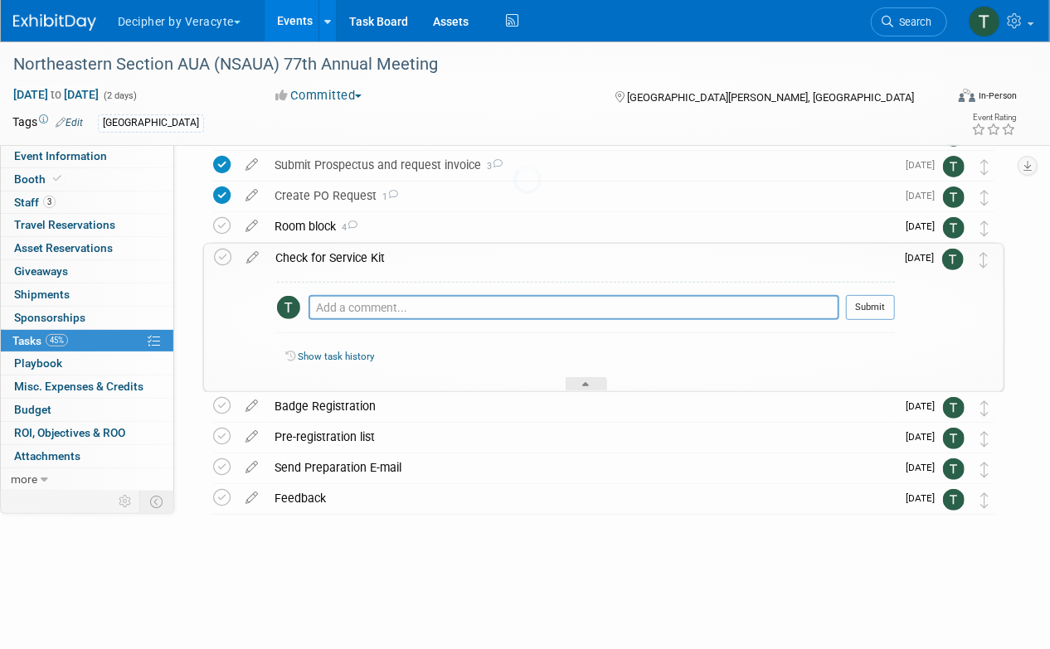
scroll to position [123, 0]
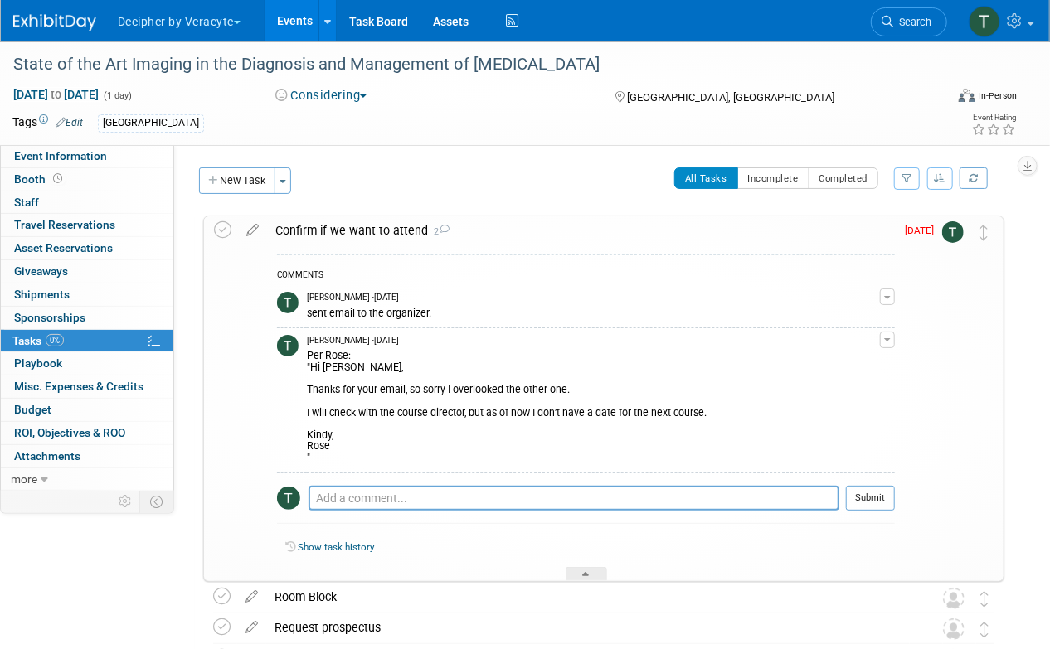
click at [523, 230] on div "Confirm if we want to attend 2" at bounding box center [581, 230] width 628 height 28
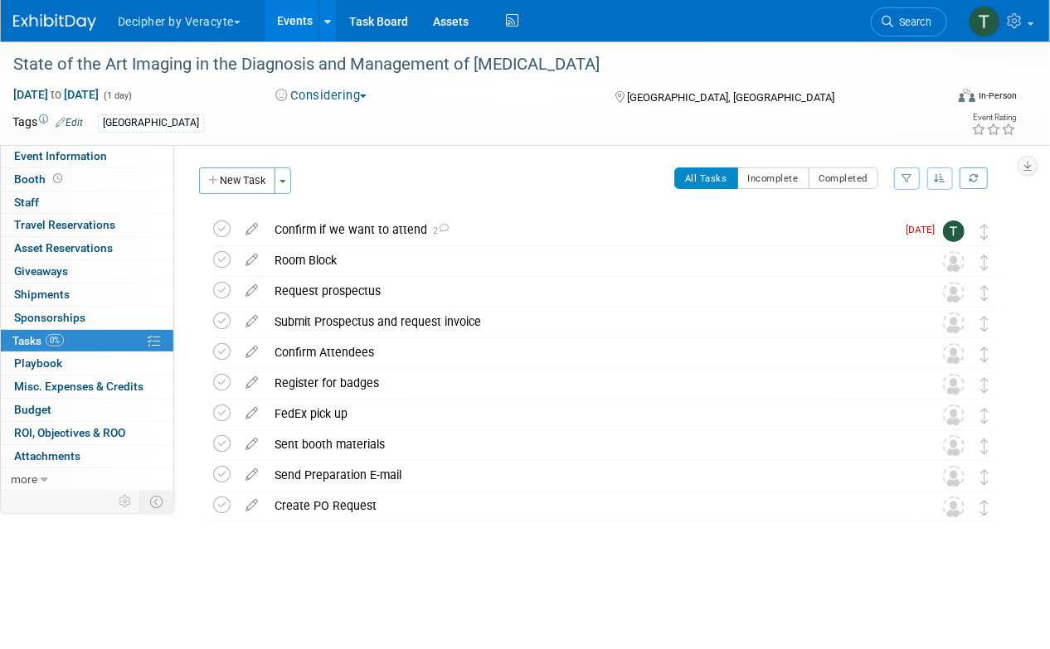
click at [522, 229] on div "Confirm if we want to attend 2" at bounding box center [580, 230] width 629 height 28
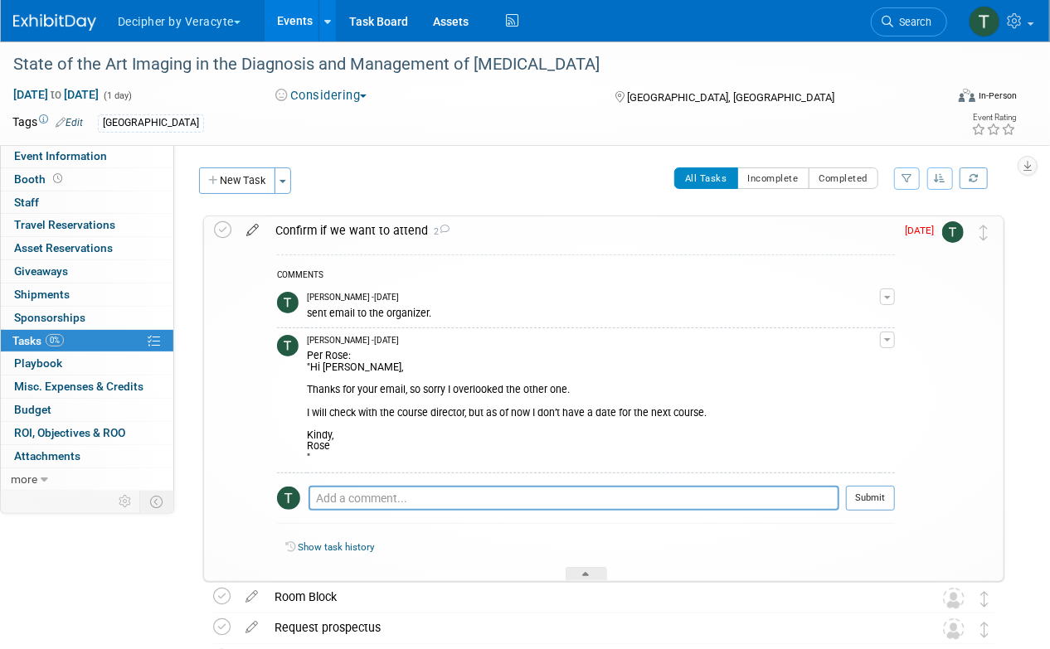
click at [251, 226] on icon at bounding box center [252, 226] width 29 height 21
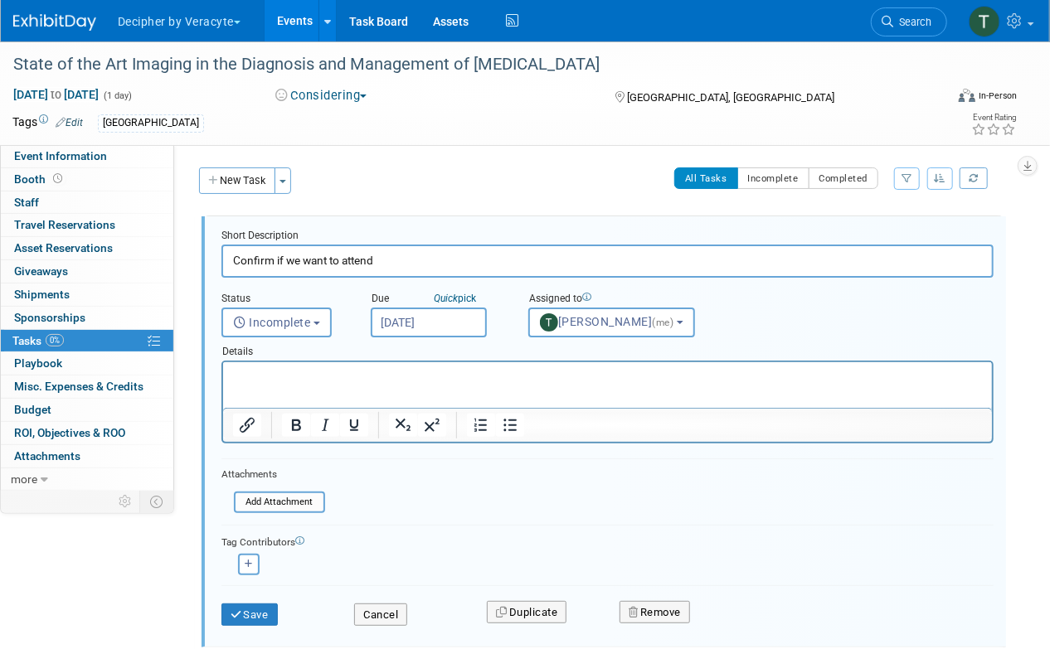
click at [425, 323] on input "[DATE]" at bounding box center [429, 323] width 116 height 30
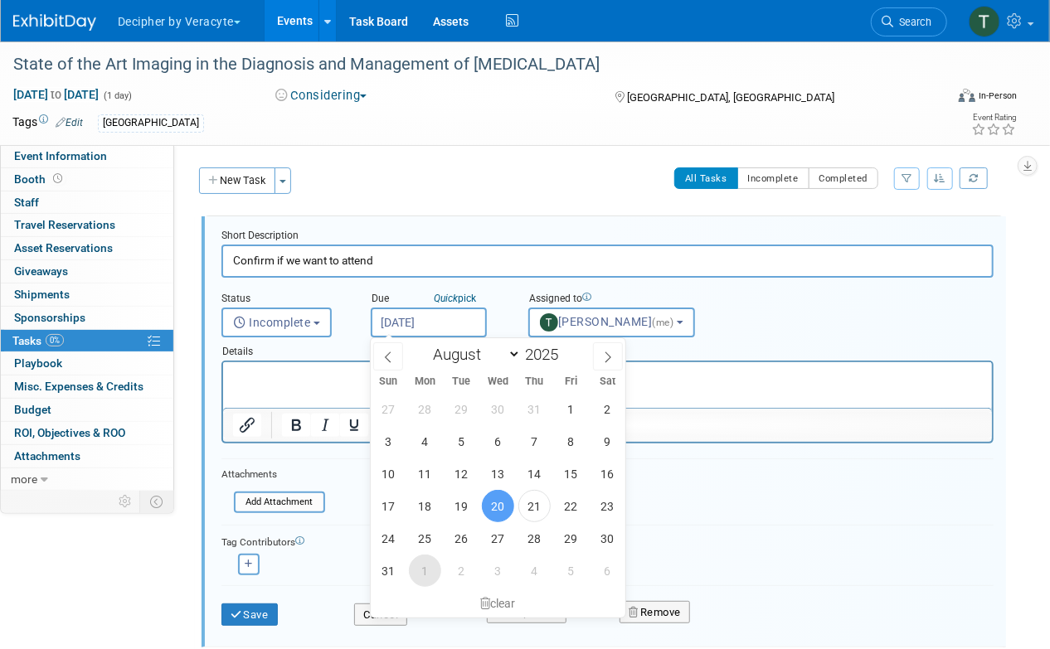
click at [426, 571] on span "1" at bounding box center [425, 571] width 32 height 32
type input "[DATE]"
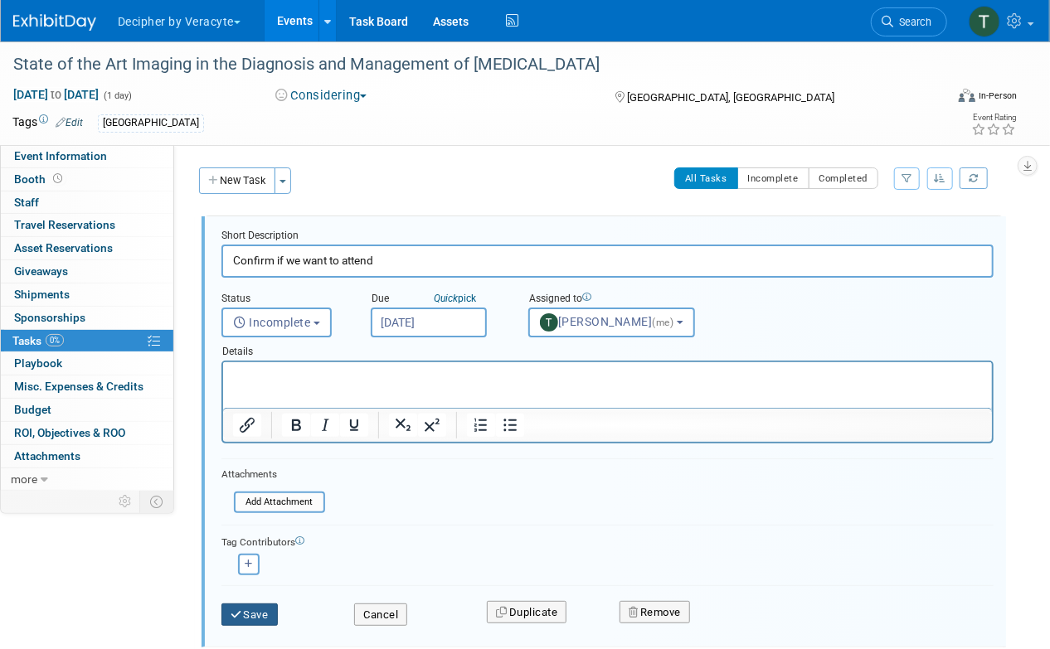
click at [249, 614] on button "Save" at bounding box center [249, 615] width 56 height 23
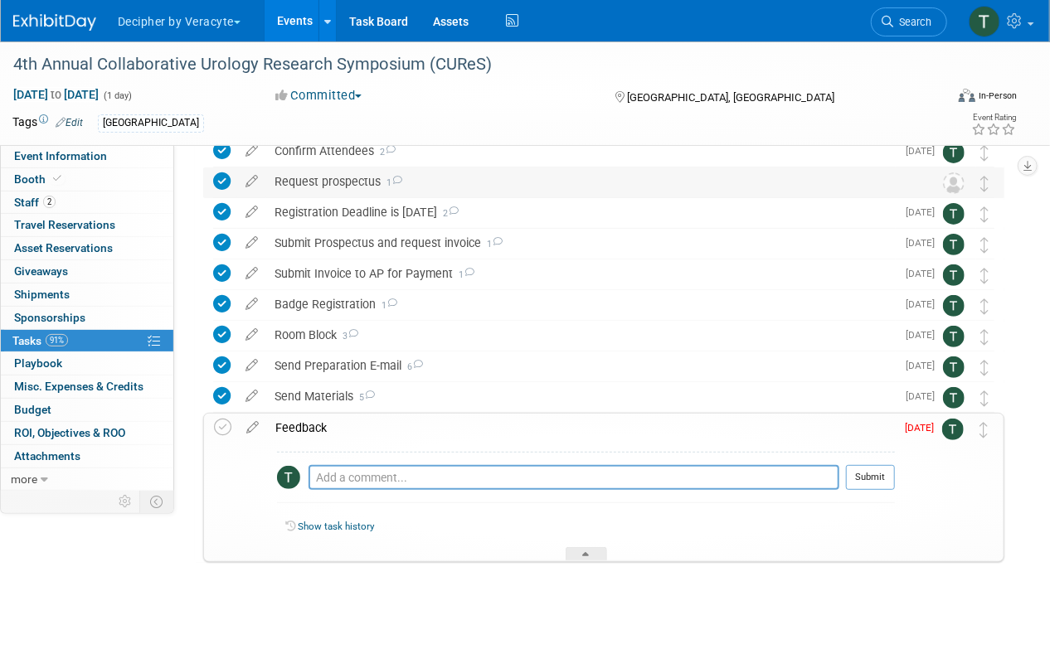
scroll to position [108, 0]
click at [253, 428] on icon at bounding box center [252, 425] width 29 height 21
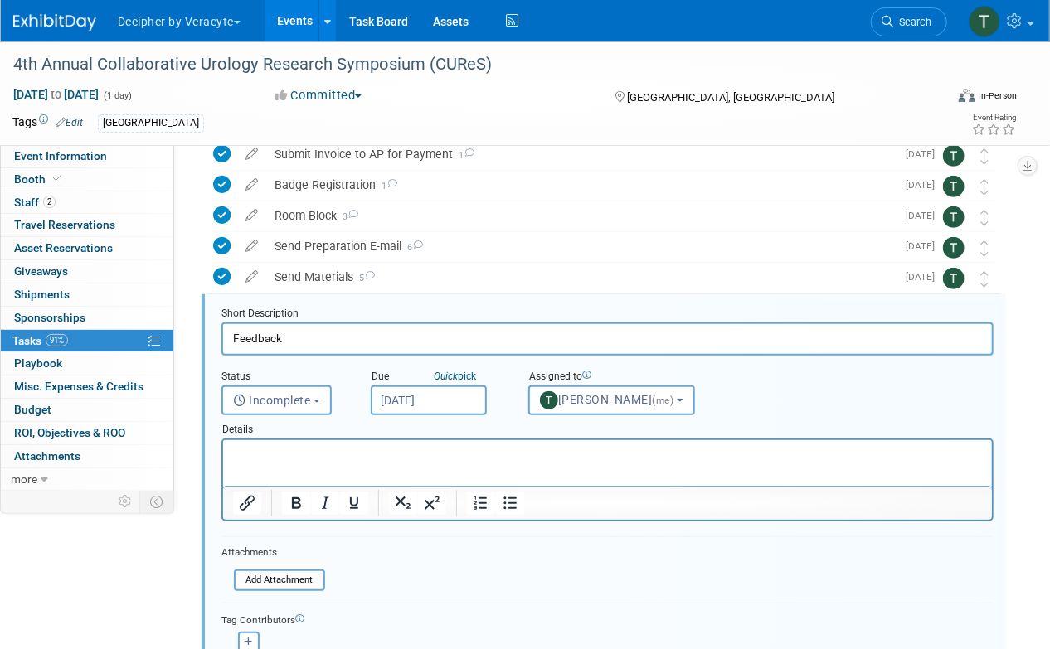
scroll to position [279, 0]
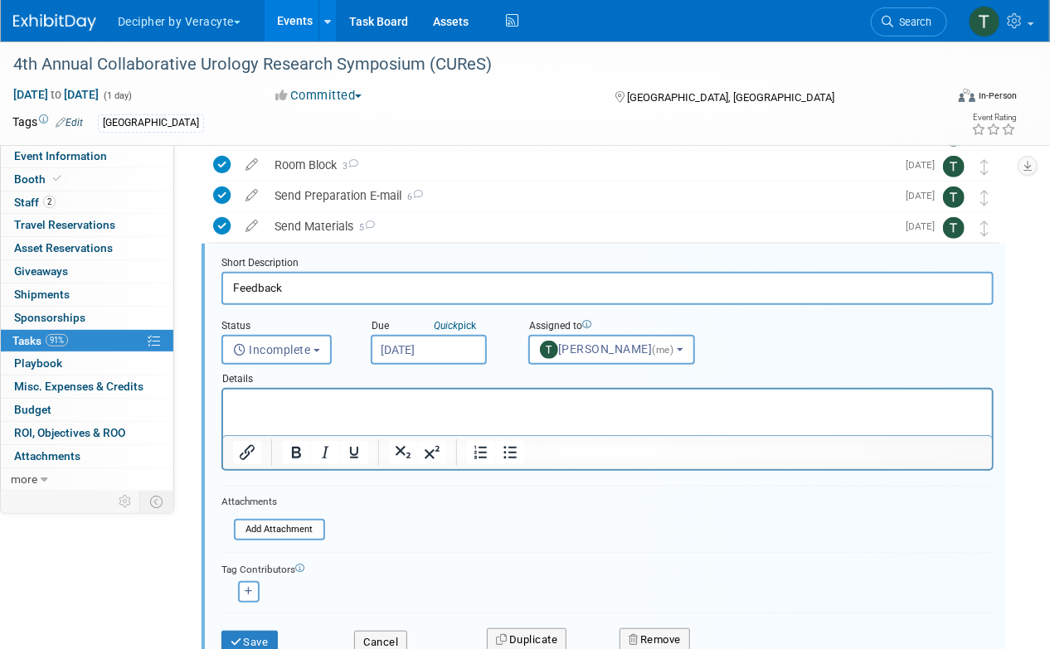
click at [458, 355] on input "Aug 20, 2025" at bounding box center [429, 350] width 116 height 30
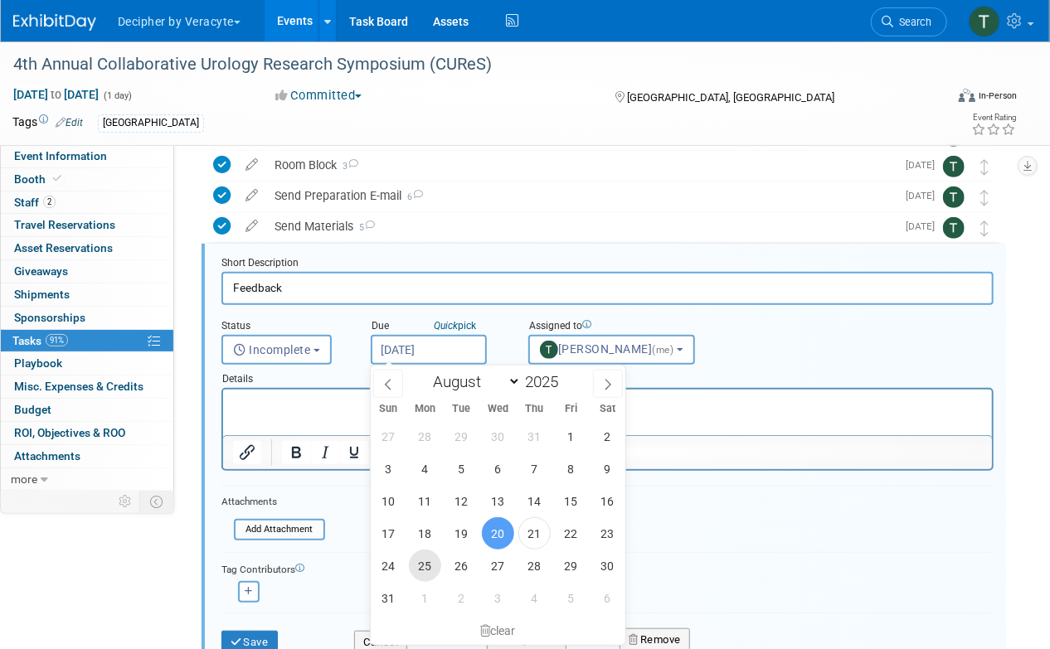
click at [416, 570] on span "25" at bounding box center [425, 566] width 32 height 32
type input "Aug 25, 2025"
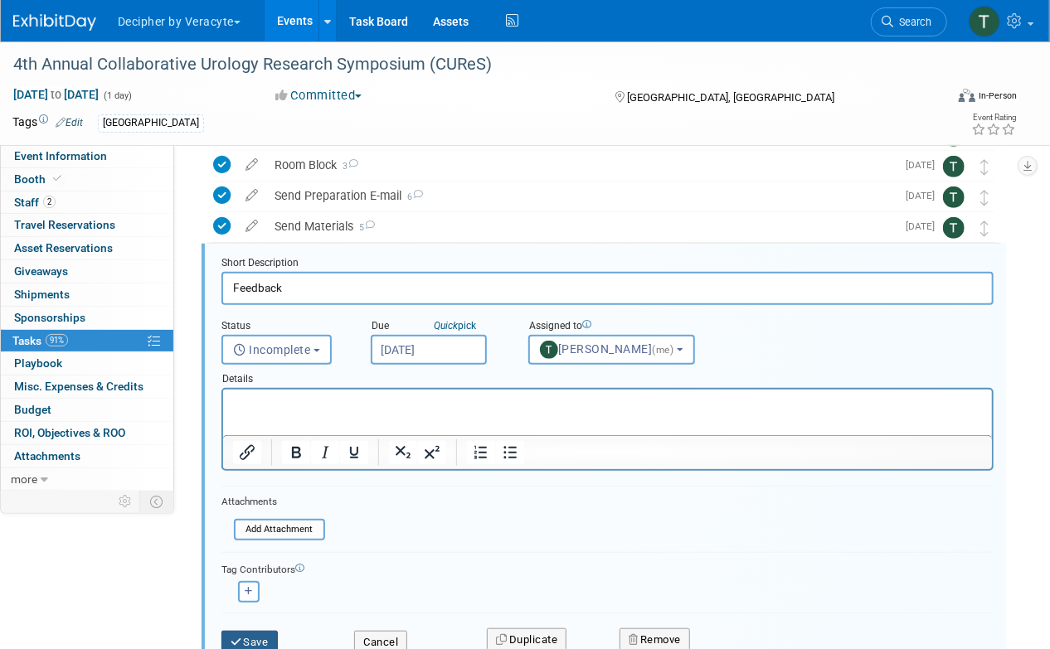
click at [254, 631] on button "Save" at bounding box center [249, 642] width 56 height 23
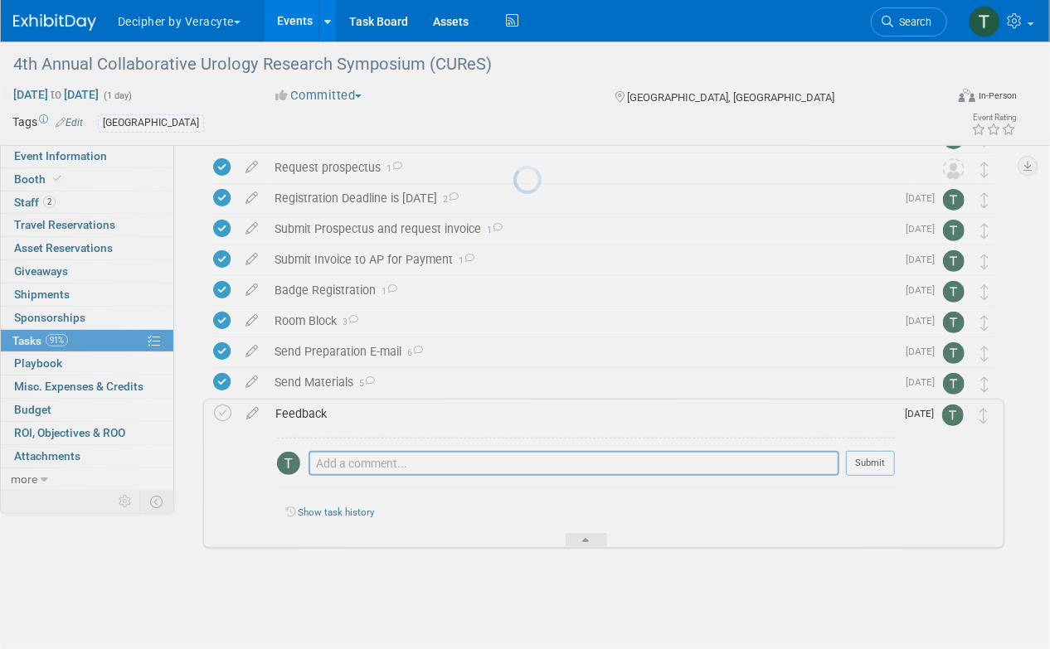
scroll to position [123, 0]
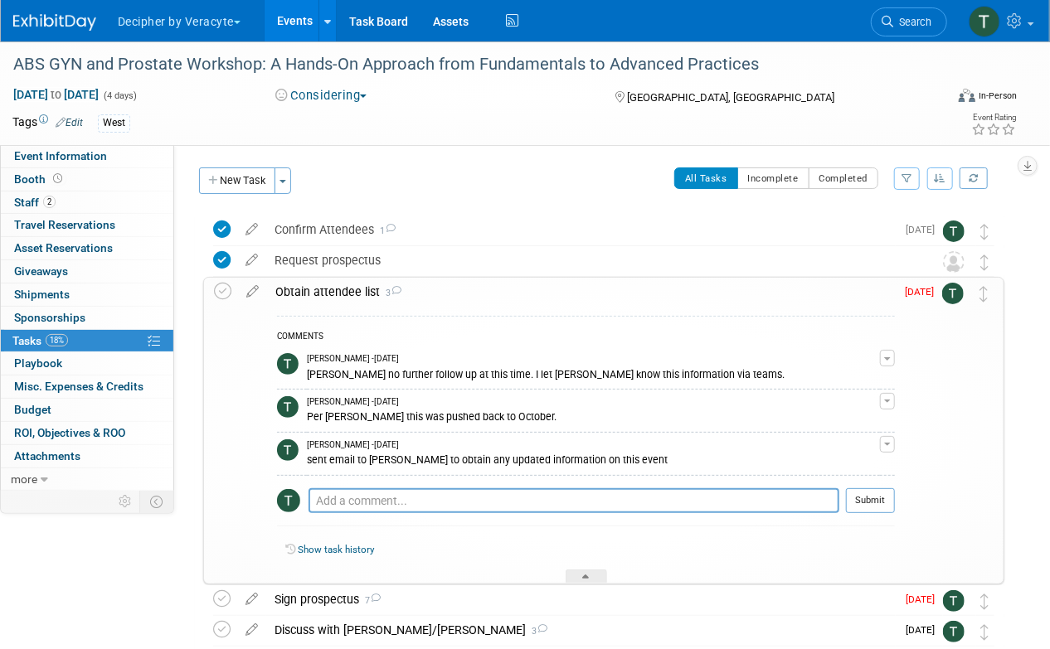
click at [493, 299] on div "Obtain attendee list 3" at bounding box center [581, 292] width 628 height 28
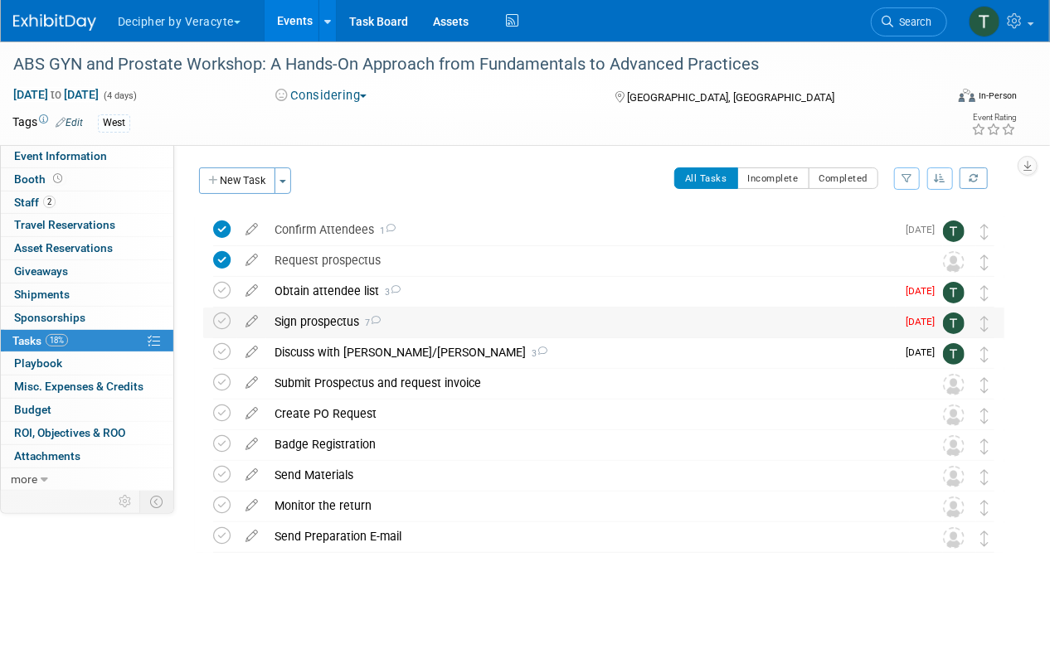
click at [429, 318] on div "Sign prospectus 7" at bounding box center [580, 322] width 629 height 28
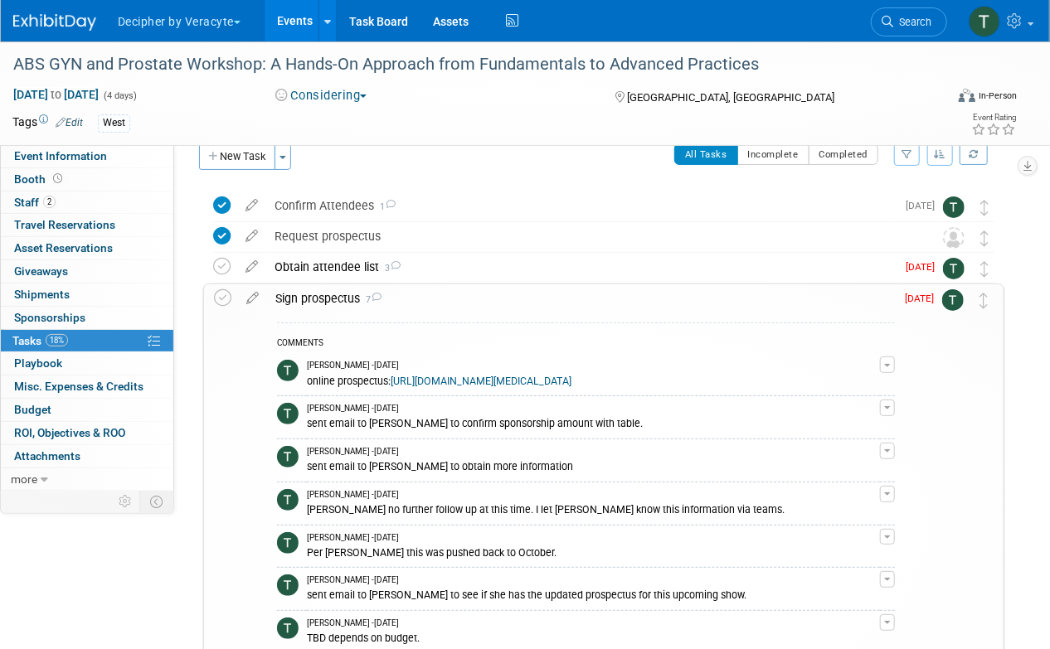
scroll to position [12, 0]
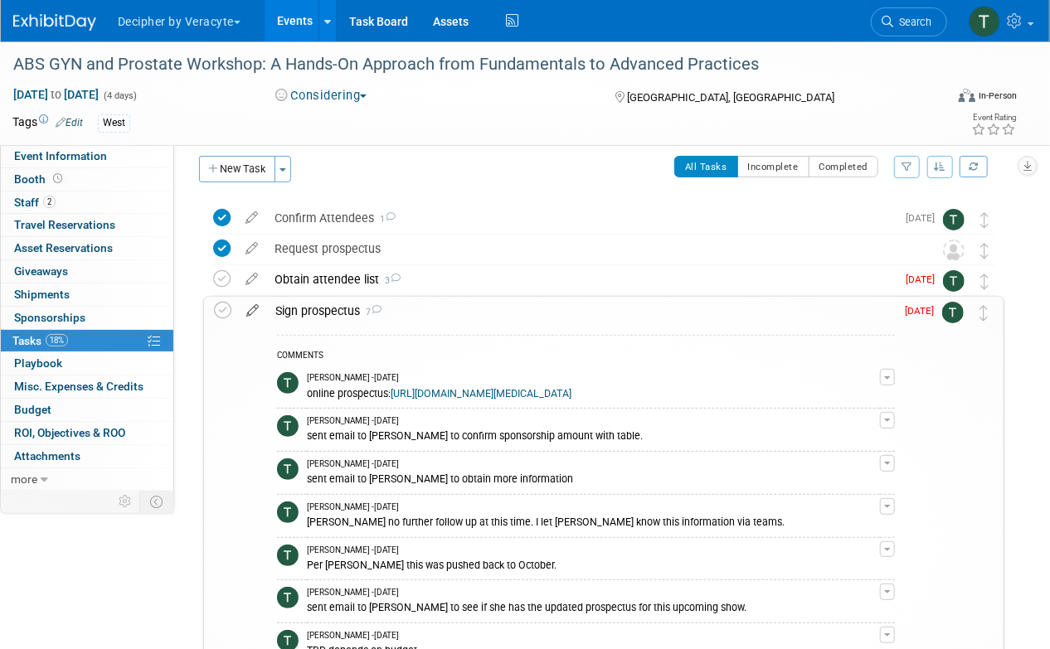
click at [255, 303] on icon at bounding box center [252, 307] width 29 height 21
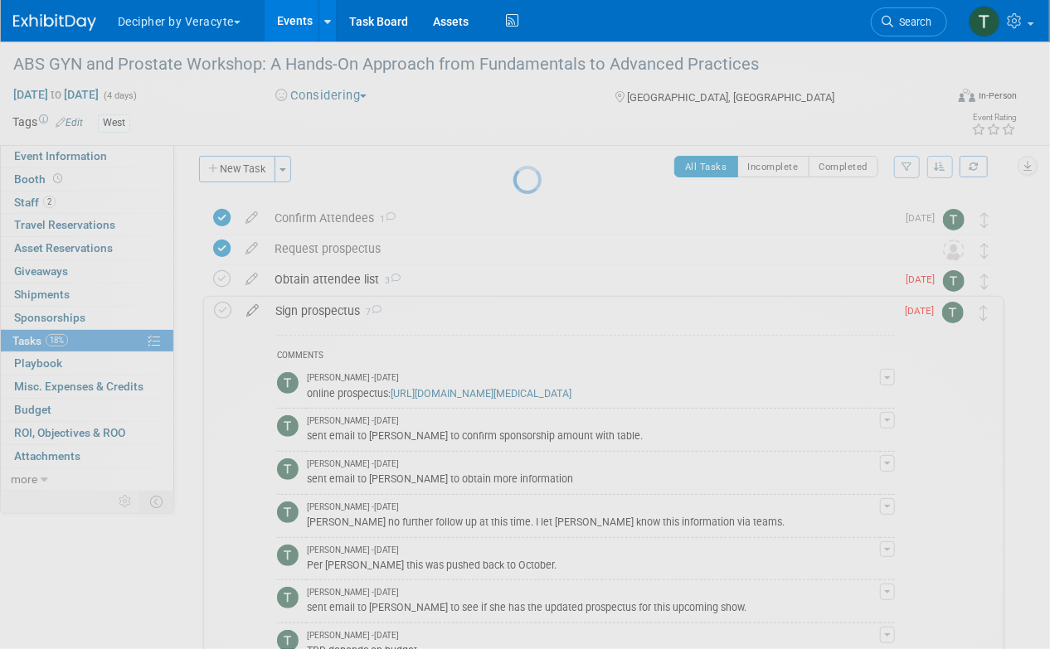
select select "7"
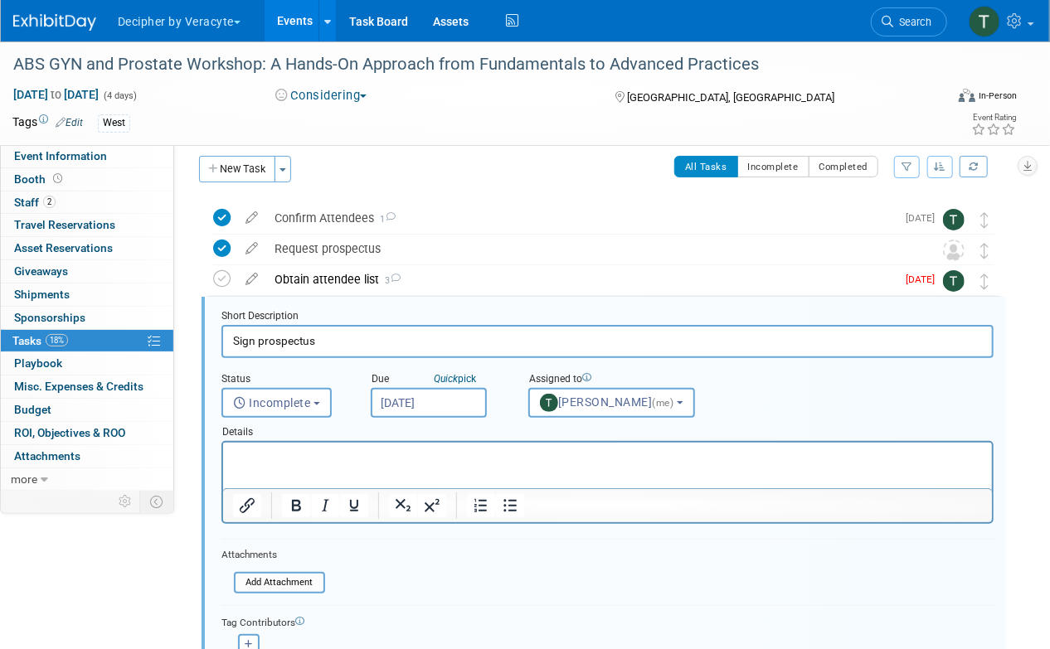
scroll to position [65, 0]
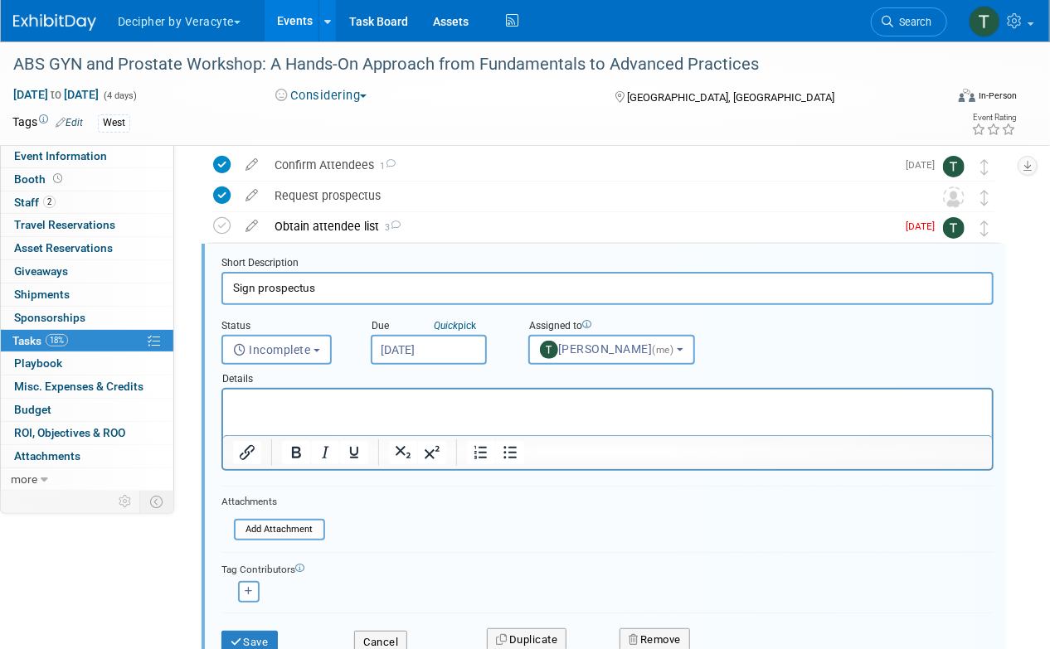
click at [430, 342] on input "[DATE]" at bounding box center [429, 350] width 116 height 30
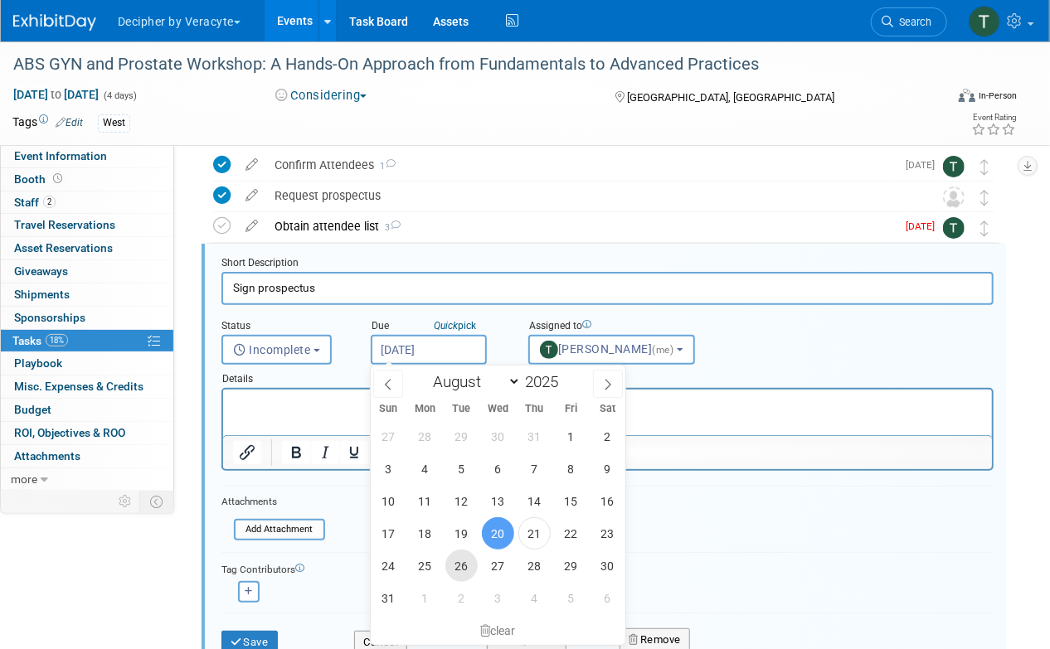
click at [467, 570] on span "26" at bounding box center [461, 566] width 32 height 32
type input "[DATE]"
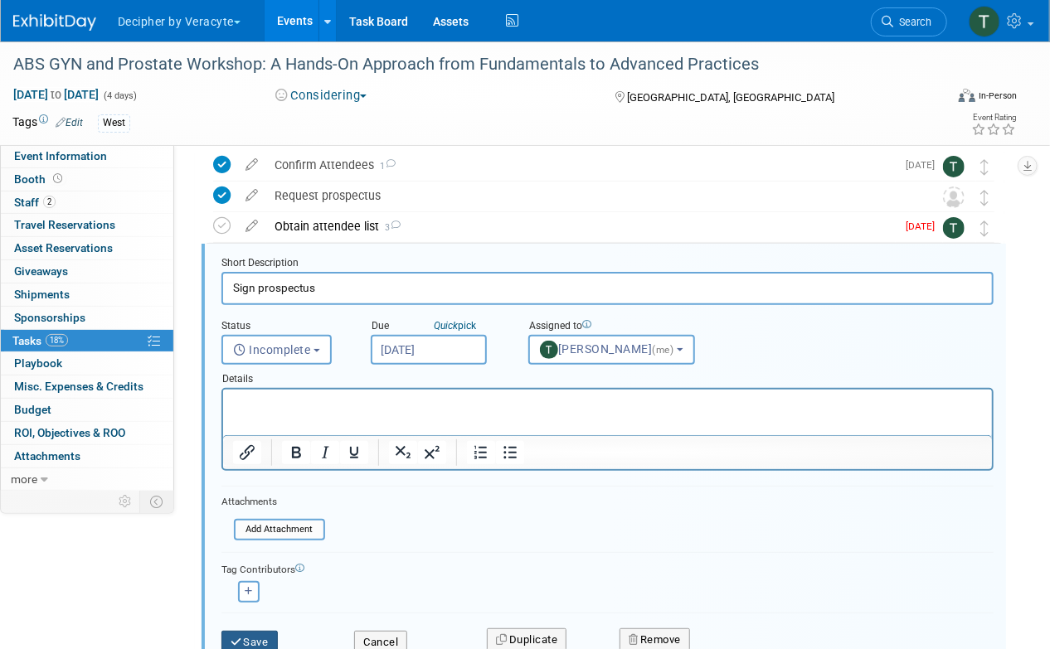
click at [260, 633] on button "Save" at bounding box center [249, 642] width 56 height 23
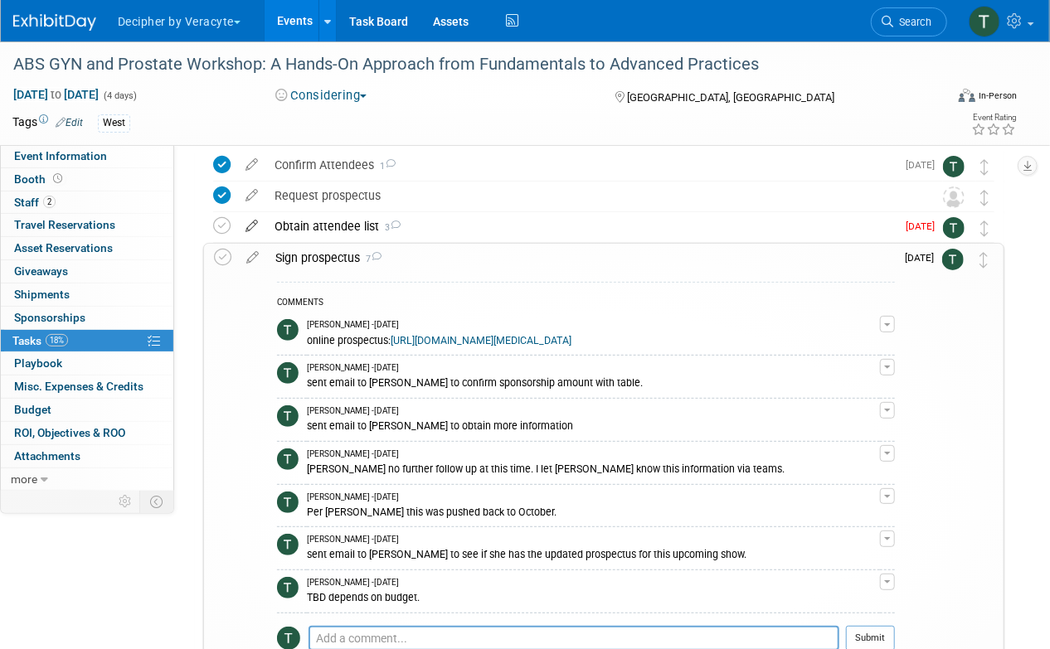
click at [254, 228] on icon at bounding box center [251, 222] width 29 height 21
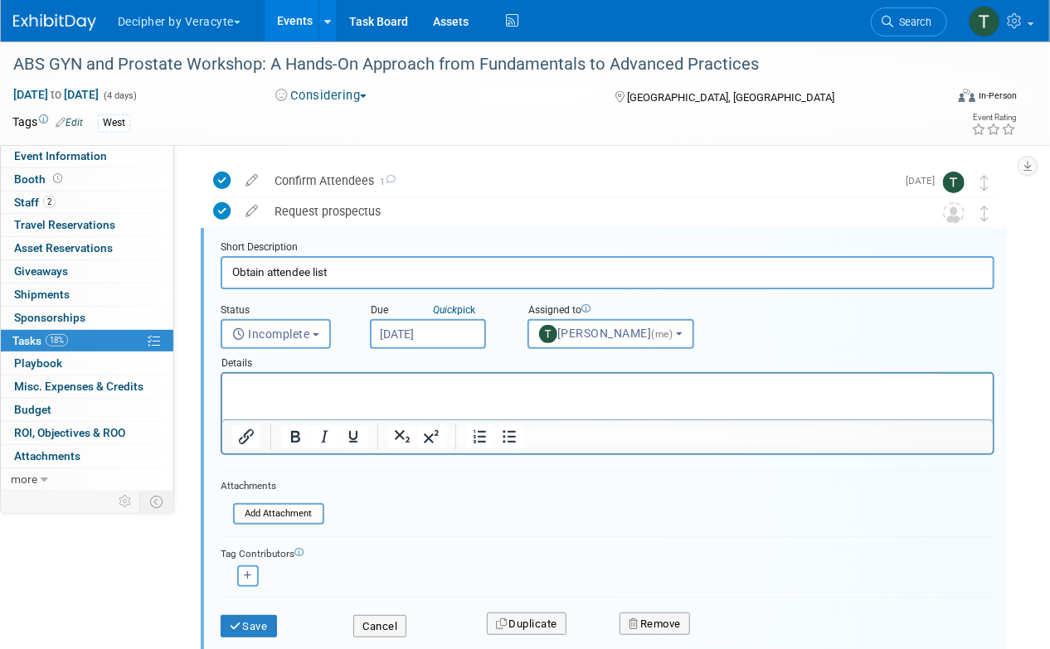
scroll to position [33, 0]
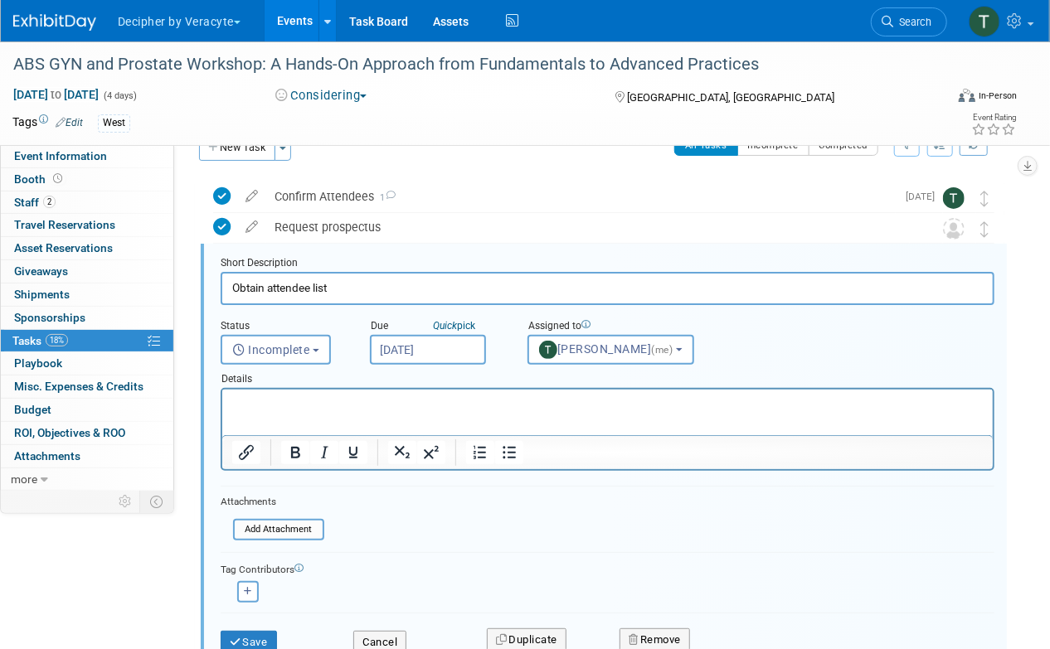
click at [413, 337] on input "[DATE]" at bounding box center [428, 350] width 116 height 30
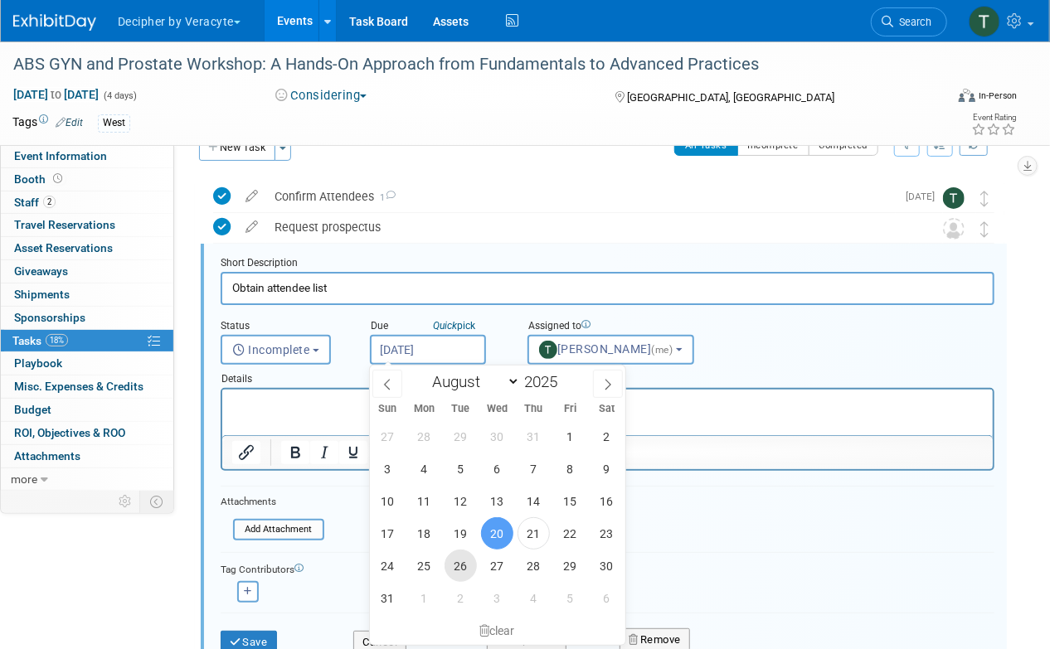
click at [454, 563] on span "26" at bounding box center [460, 566] width 32 height 32
type input "[DATE]"
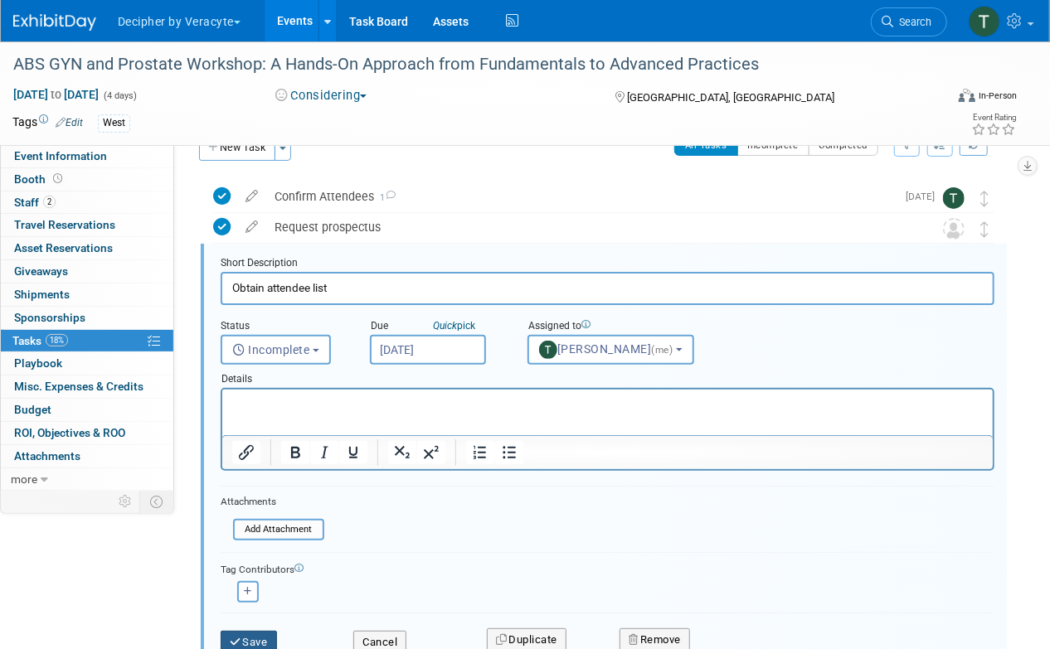
click at [255, 636] on button "Save" at bounding box center [249, 642] width 56 height 23
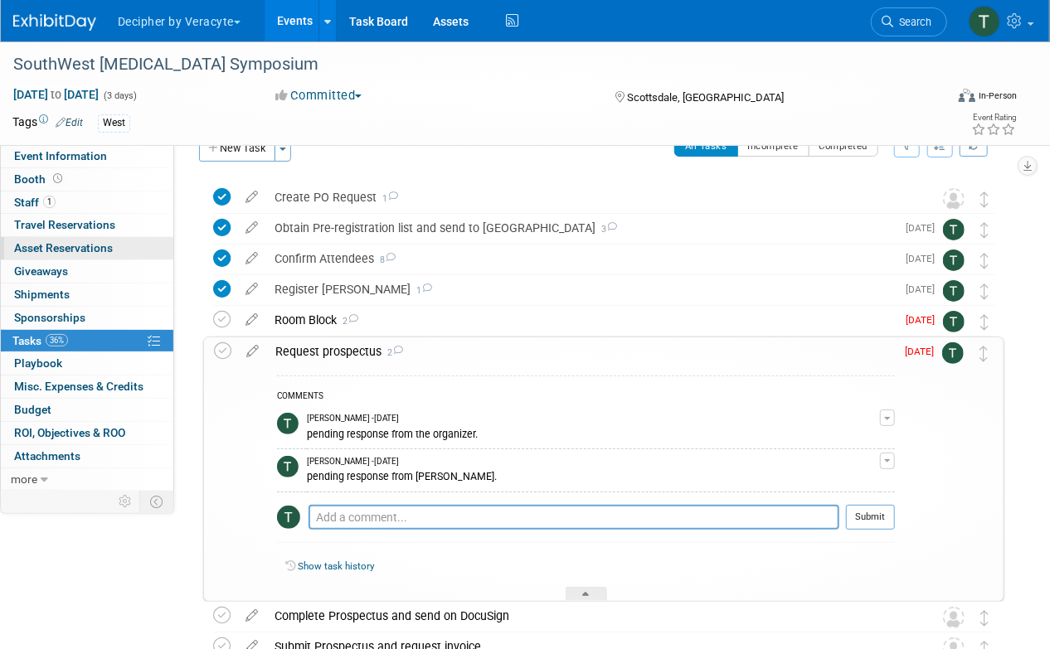
scroll to position [36, 0]
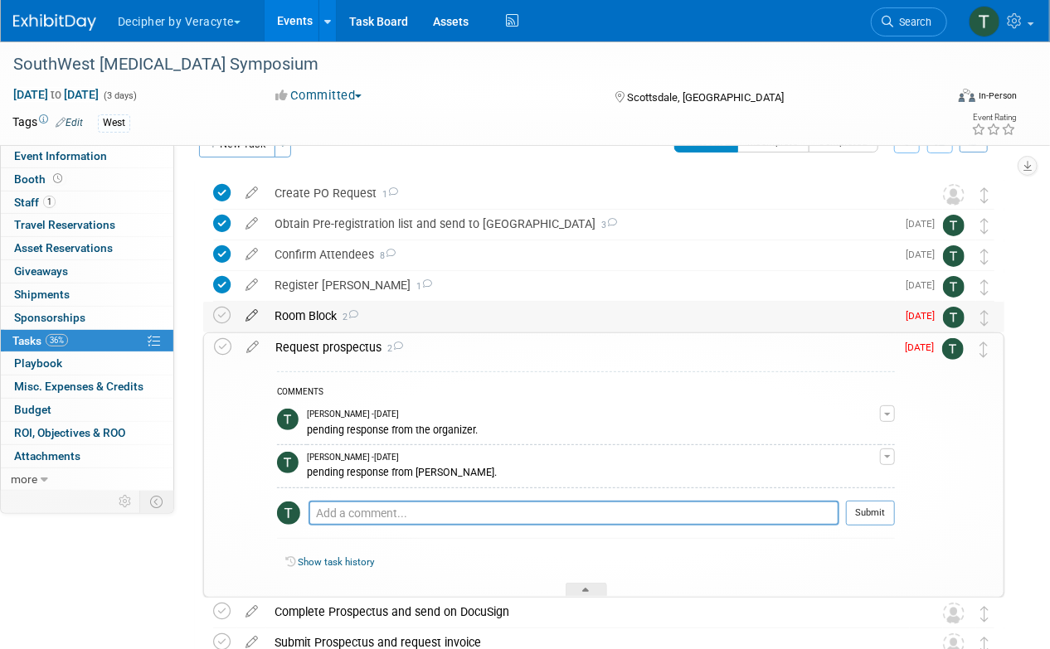
click at [250, 314] on icon at bounding box center [251, 312] width 29 height 21
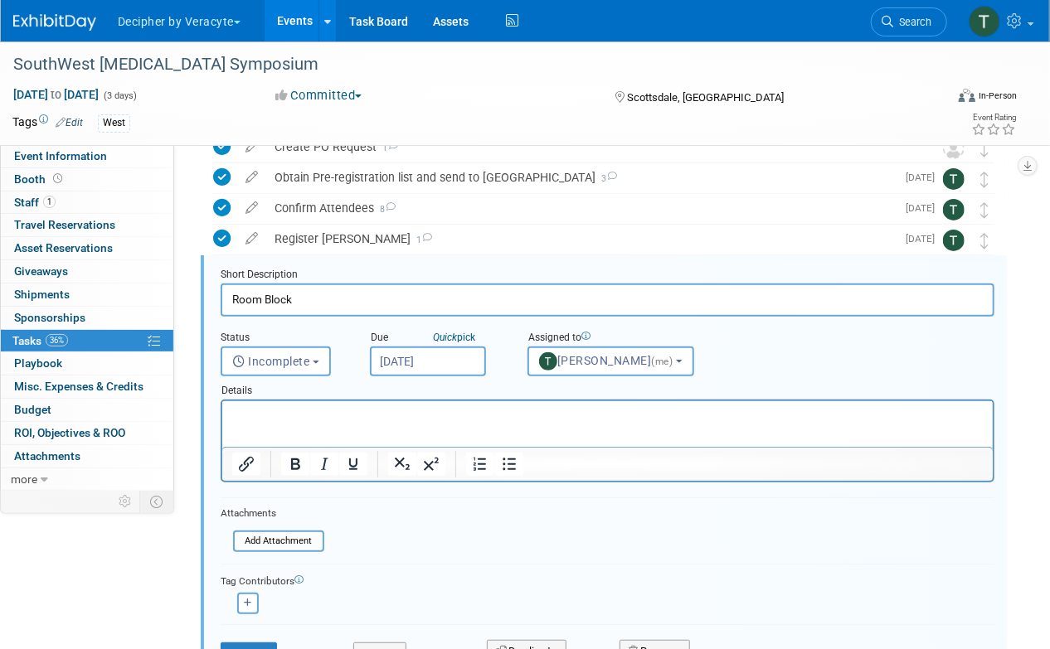
scroll to position [95, 0]
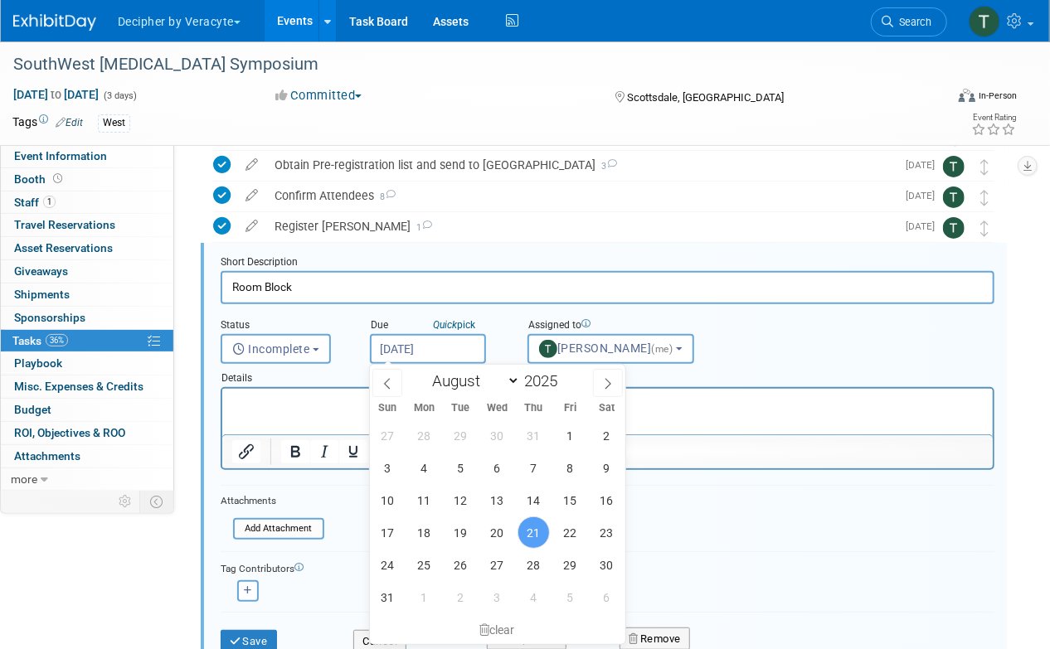
click at [431, 344] on input "[DATE]" at bounding box center [428, 349] width 116 height 30
click at [456, 562] on span "26" at bounding box center [460, 565] width 32 height 32
type input "[DATE]"
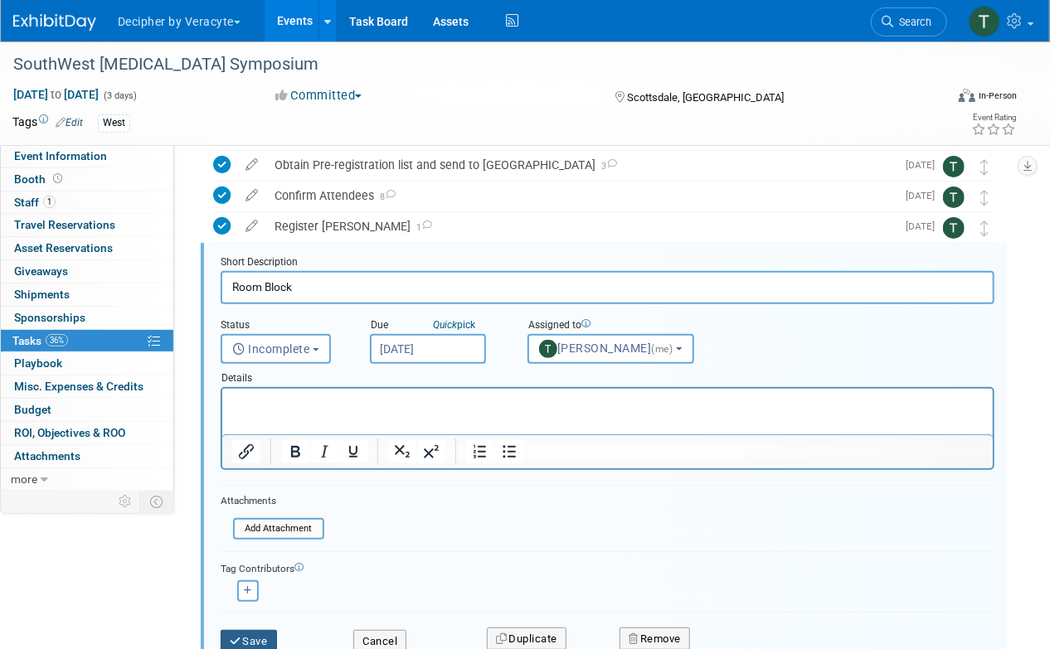
click at [275, 636] on button "Save" at bounding box center [249, 641] width 56 height 23
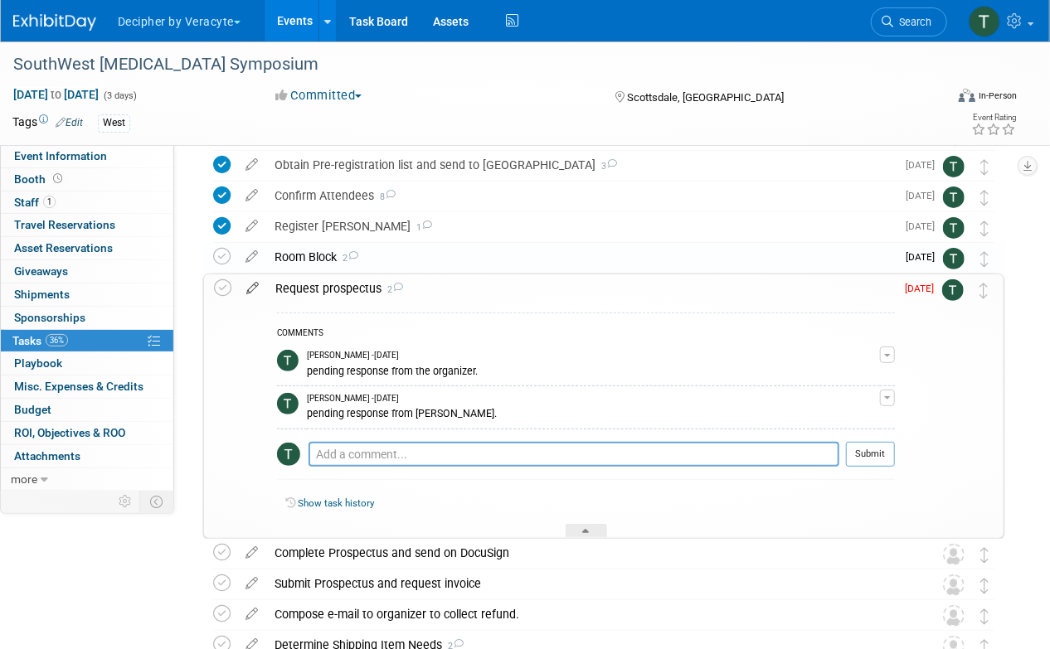
click at [255, 287] on icon at bounding box center [252, 284] width 29 height 21
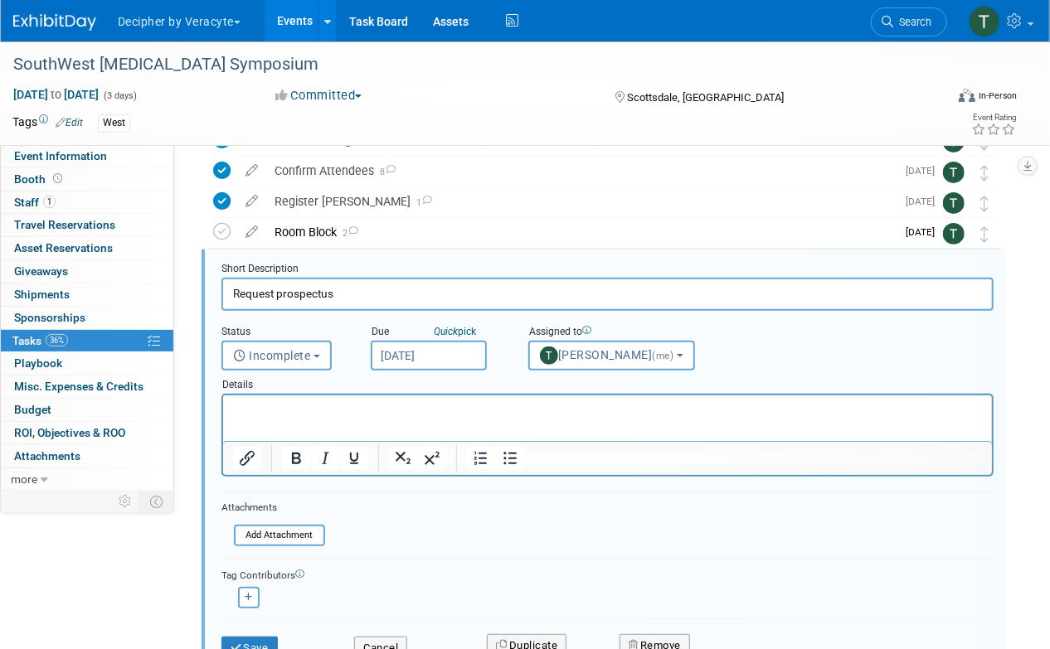
scroll to position [126, 0]
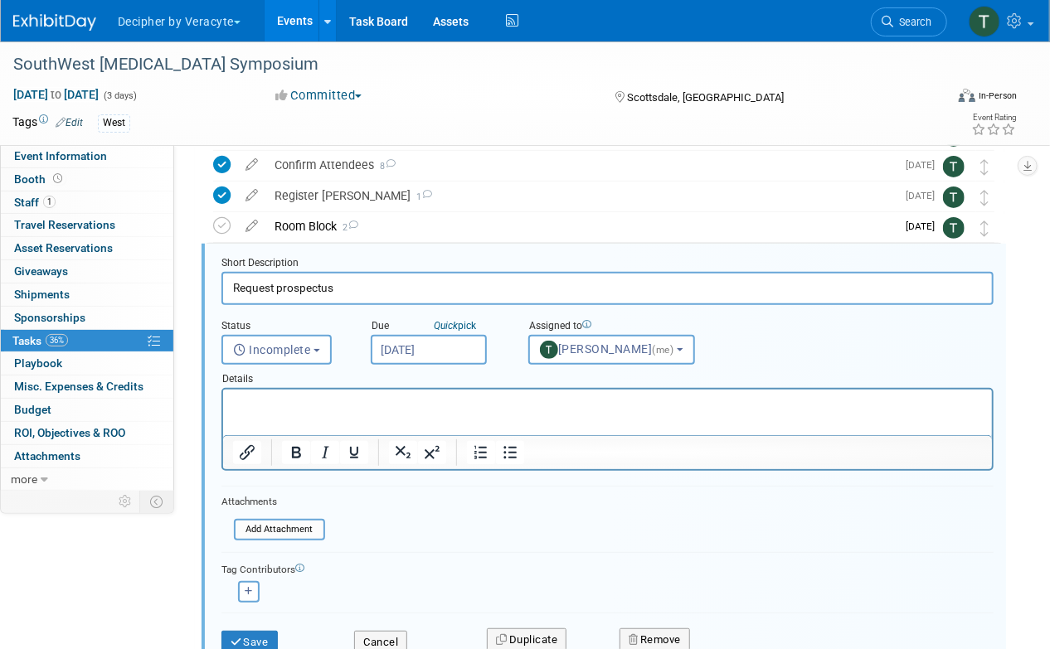
click at [432, 362] on input "[DATE]" at bounding box center [429, 350] width 116 height 30
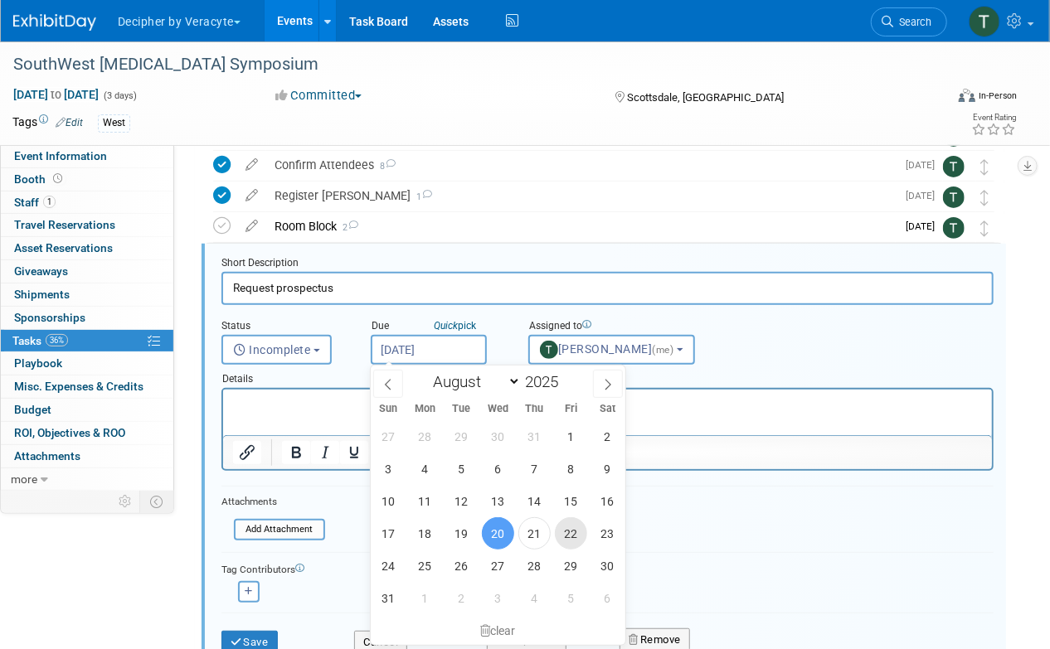
click at [567, 525] on span "22" at bounding box center [571, 533] width 32 height 32
type input "[DATE]"
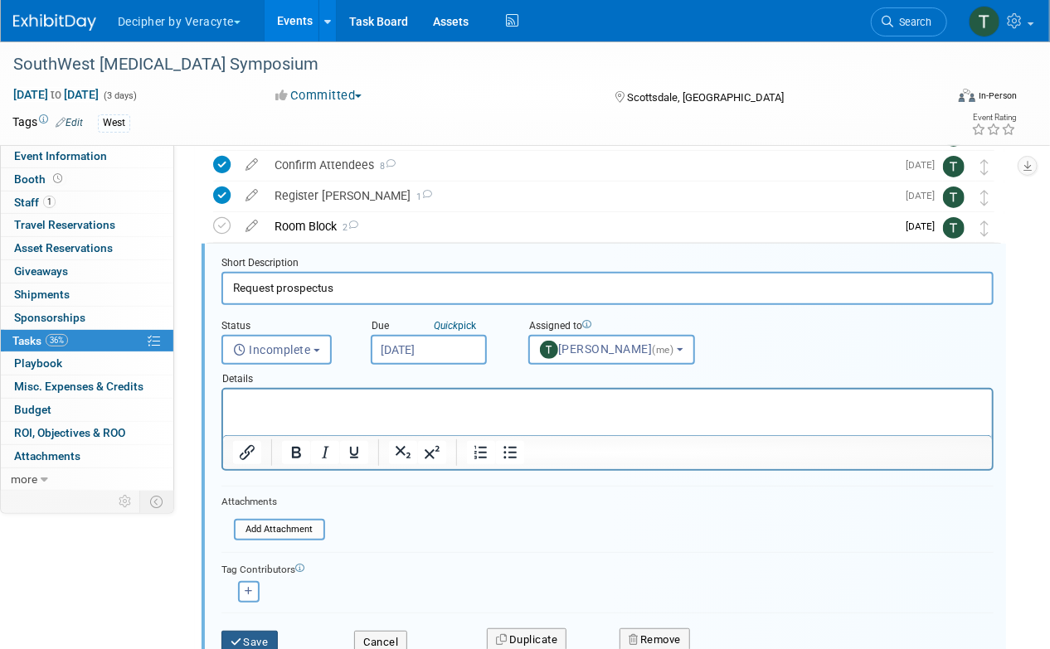
click at [258, 643] on button "Save" at bounding box center [249, 642] width 56 height 23
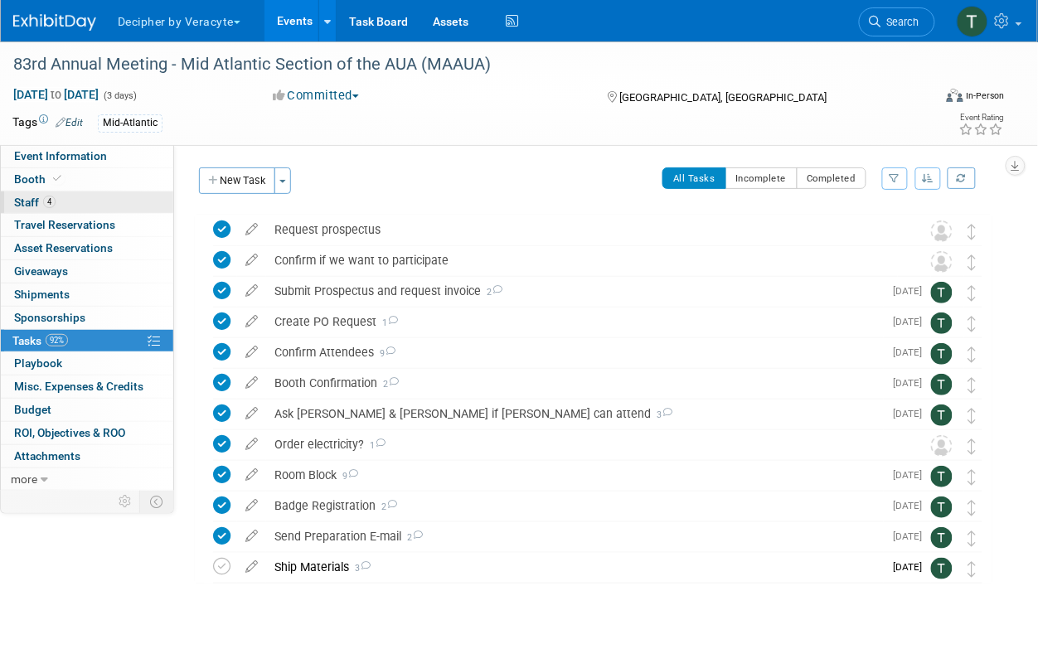
click at [133, 206] on link "4 Staff 4" at bounding box center [87, 203] width 172 height 22
